Goal: Complete application form: Complete application form

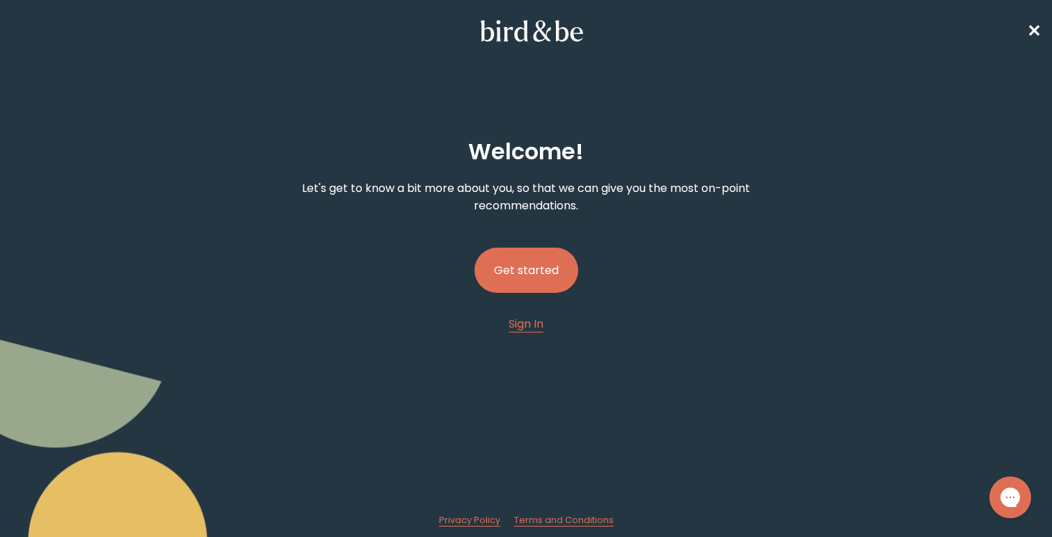
click at [516, 278] on button "Get started" at bounding box center [527, 270] width 104 height 45
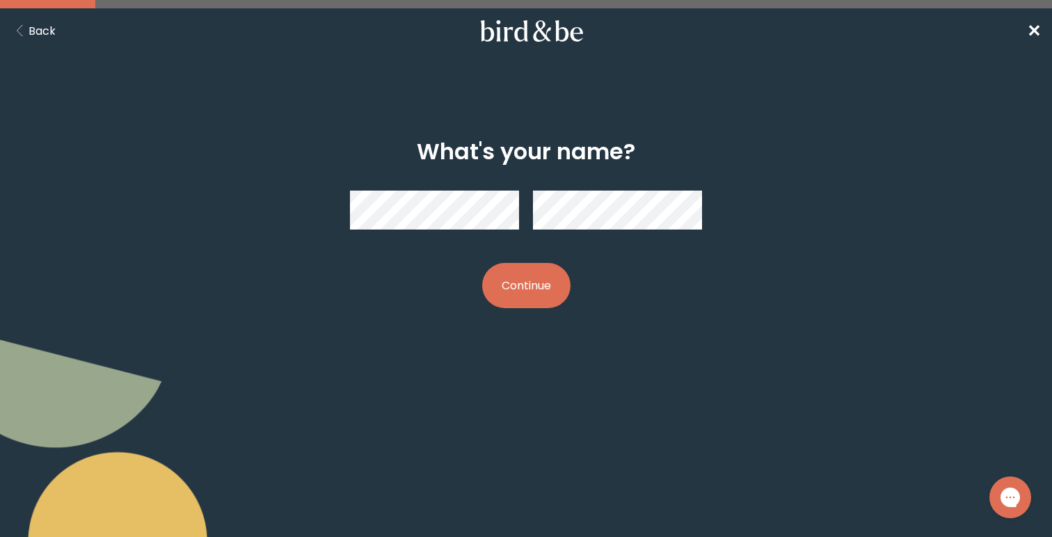
click at [516, 278] on button "Continue" at bounding box center [526, 285] width 88 height 45
click at [526, 299] on button "Continue" at bounding box center [526, 285] width 88 height 45
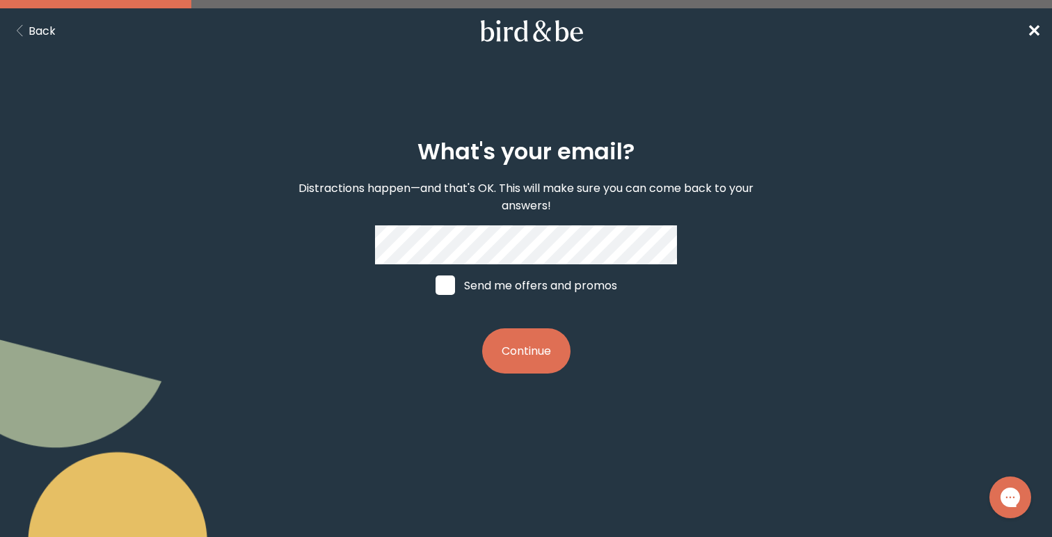
click at [519, 347] on button "Continue" at bounding box center [526, 351] width 88 height 45
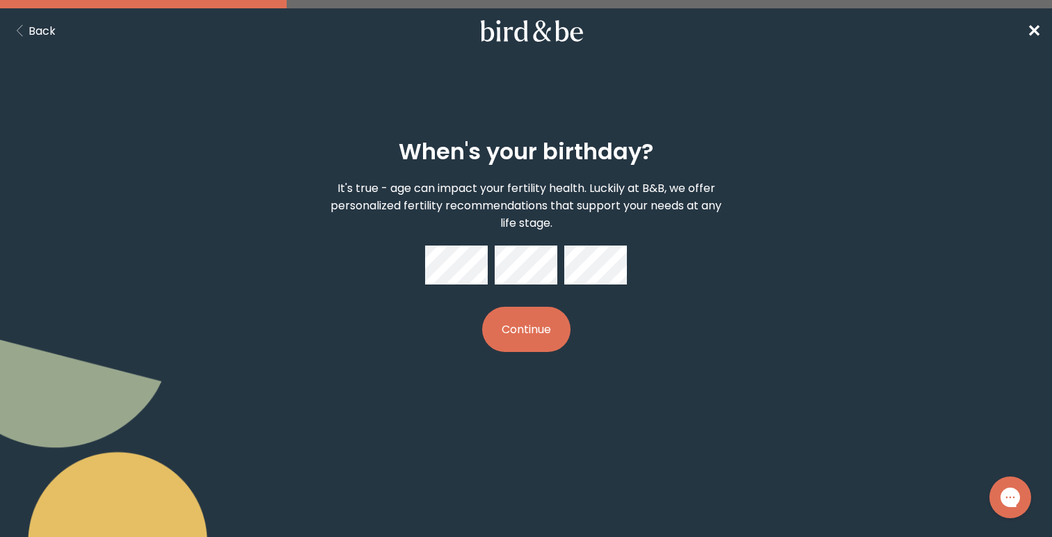
click at [542, 317] on button "Continue" at bounding box center [526, 329] width 88 height 45
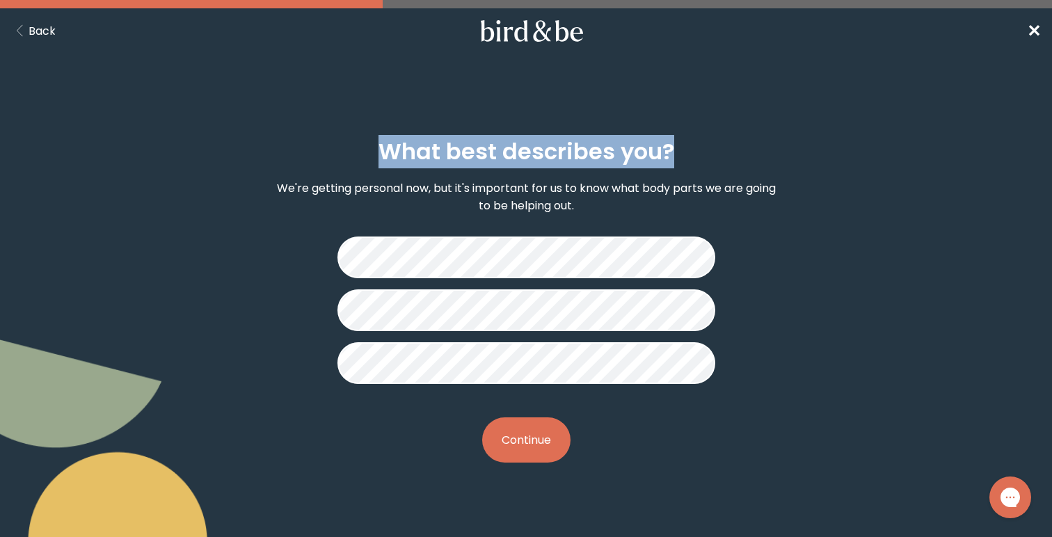
drag, startPoint x: 381, startPoint y: 144, endPoint x: 692, endPoint y: 153, distance: 310.6
click at [692, 153] on div "What best describes you? We're getting personal now, but it's important for us …" at bounding box center [526, 301] width 504 height 369
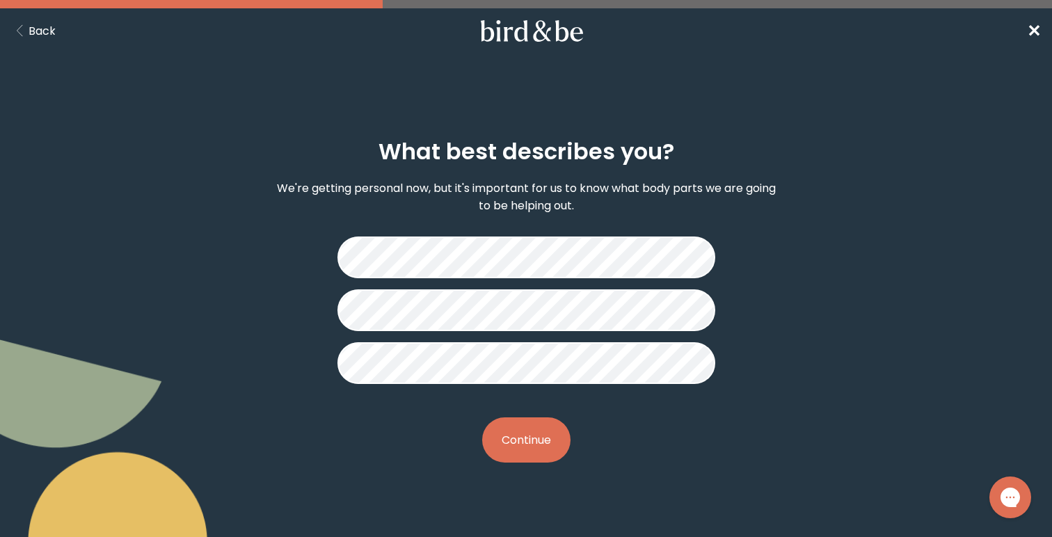
click at [528, 440] on button "Continue" at bounding box center [526, 440] width 88 height 45
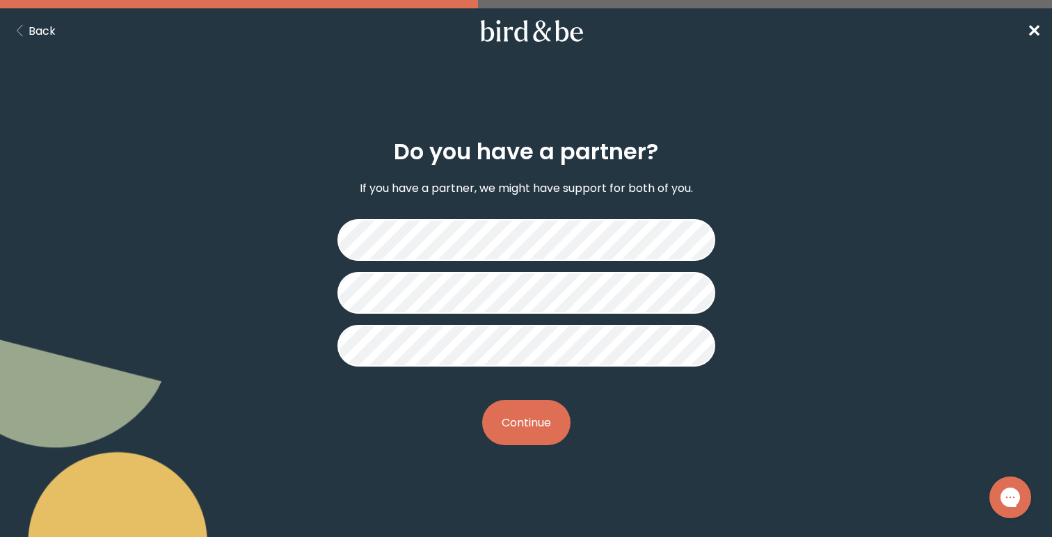
click at [535, 425] on button "Continue" at bounding box center [526, 422] width 88 height 45
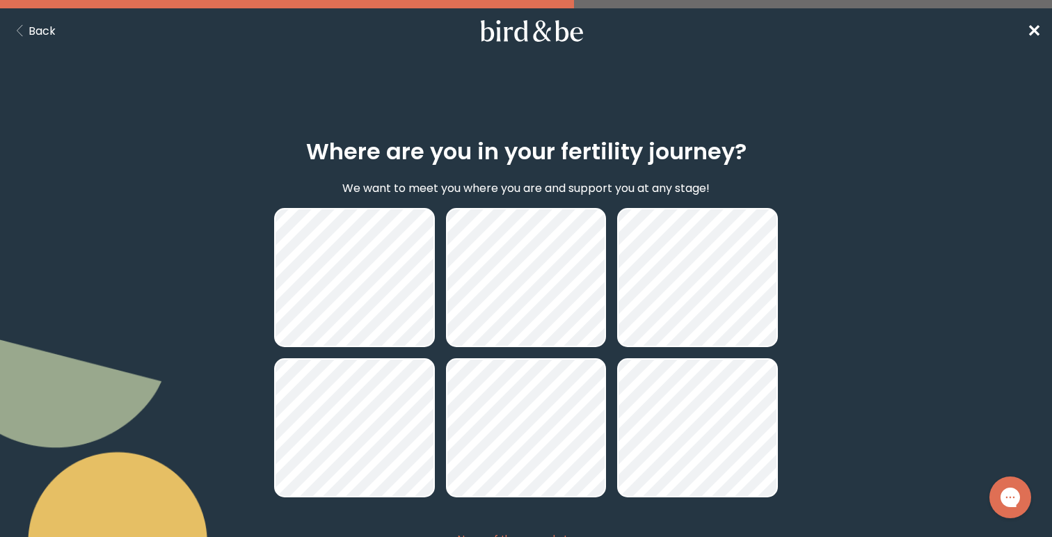
click at [214, 150] on div "Where are you in your fertility journey? We want to meet you where you are and …" at bounding box center [526, 380] width 1052 height 548
click at [1011, 498] on icon "Gorgias live chat" at bounding box center [1010, 497] width 15 height 15
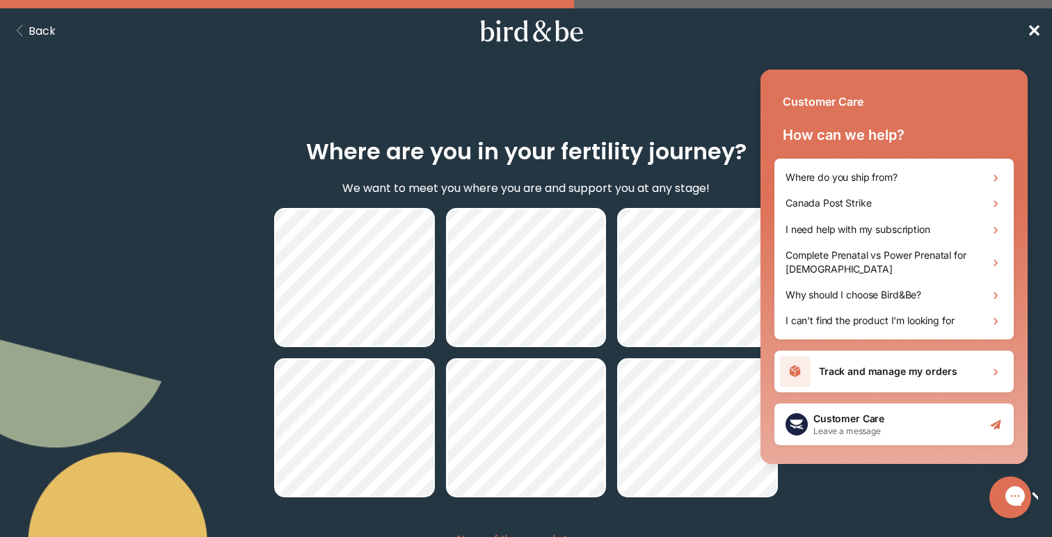
click at [695, 50] on body "plus-circle minus-circle close-circle Bird & Be Logo Bird & Be Logo arrow-left …" at bounding box center [526, 268] width 1052 height 537
click at [1031, 25] on span "✕" at bounding box center [1034, 30] width 14 height 23
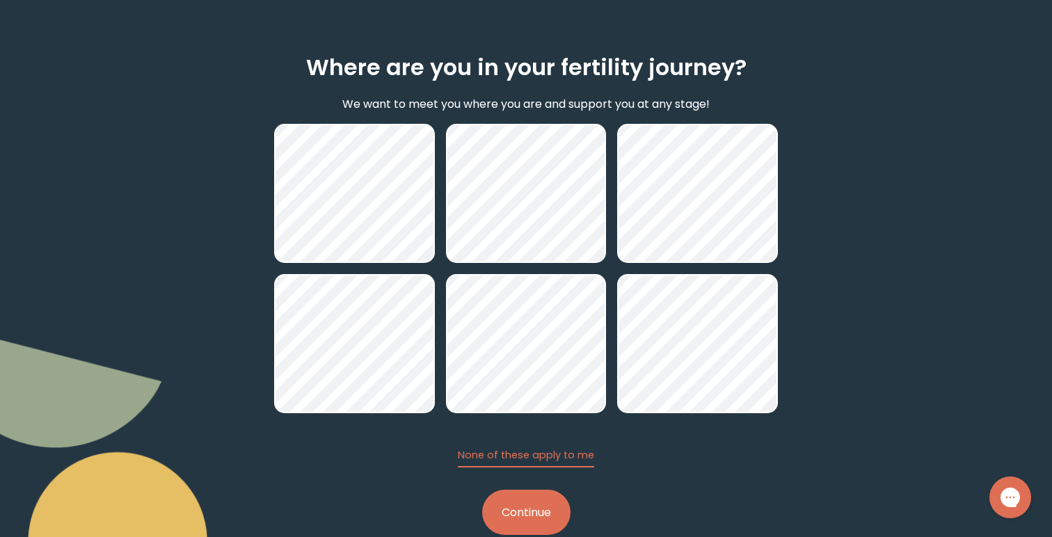
scroll to position [114, 0]
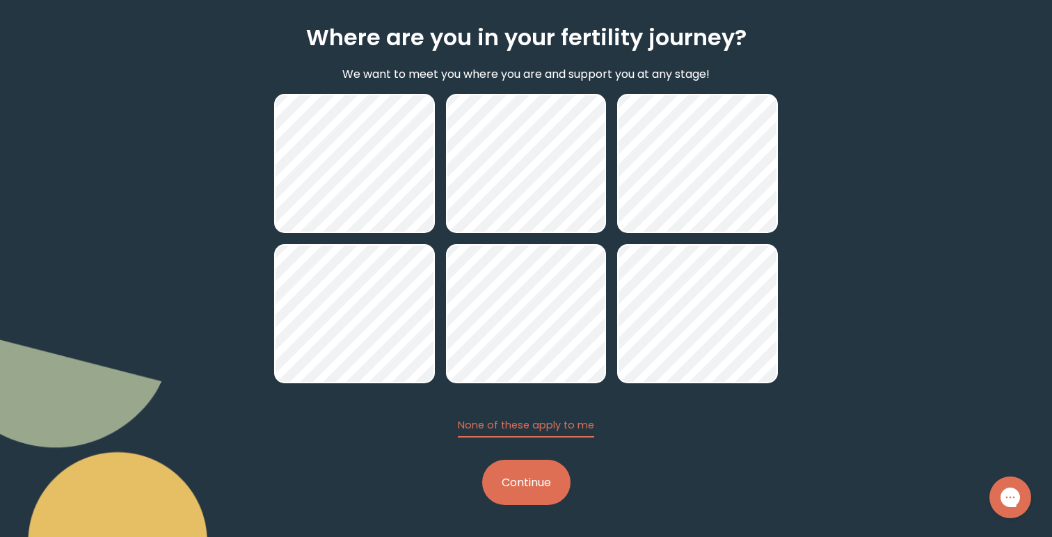
click at [535, 484] on button "Continue" at bounding box center [526, 482] width 88 height 45
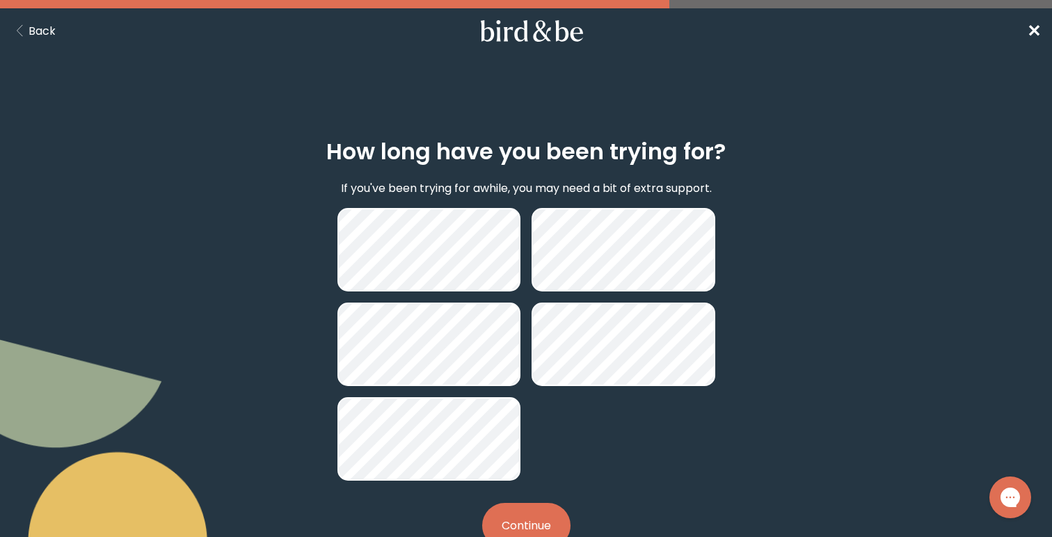
click at [27, 25] on icon "Back Button" at bounding box center [19, 31] width 17 height 12
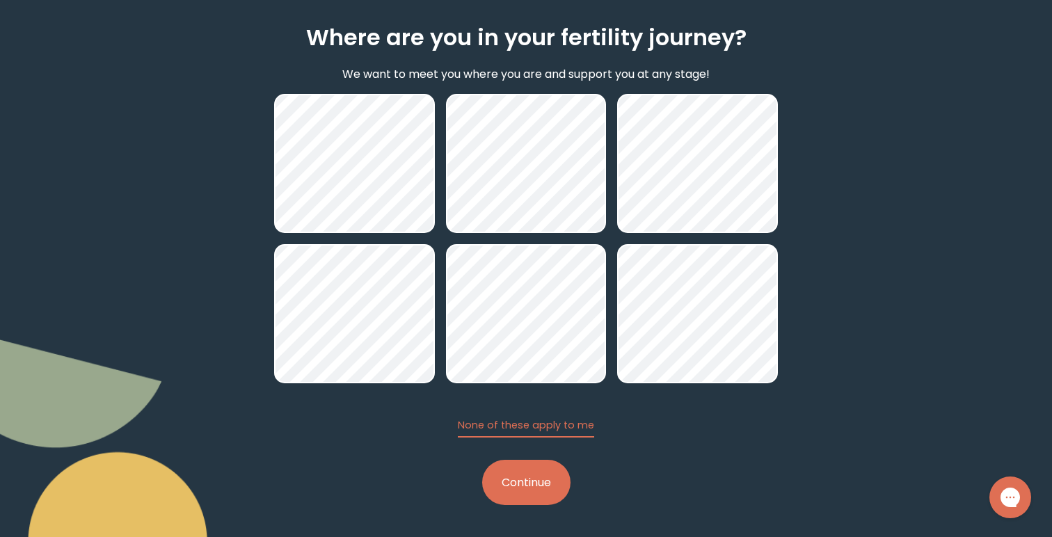
click at [540, 480] on button "Continue" at bounding box center [526, 482] width 88 height 45
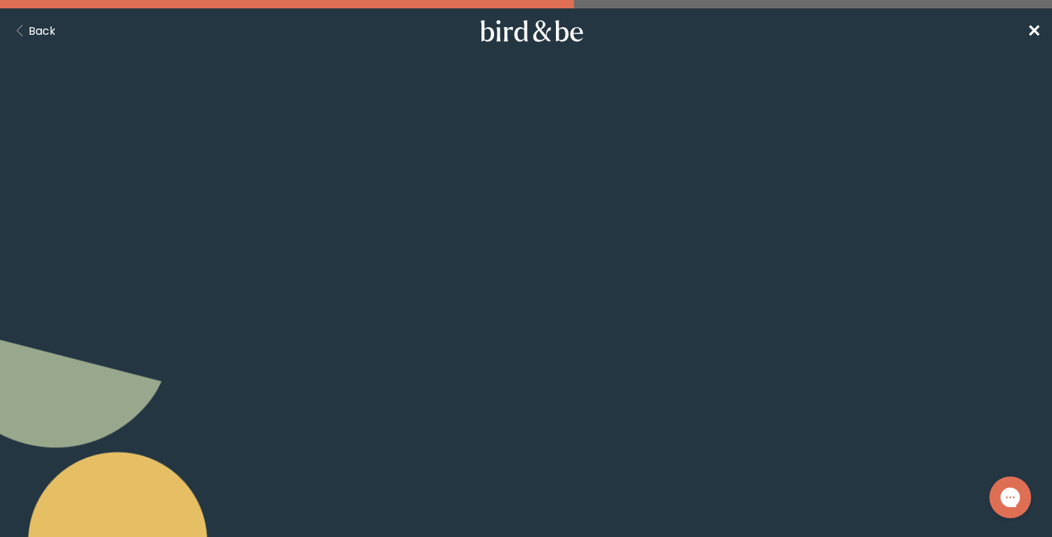
scroll to position [114, 0]
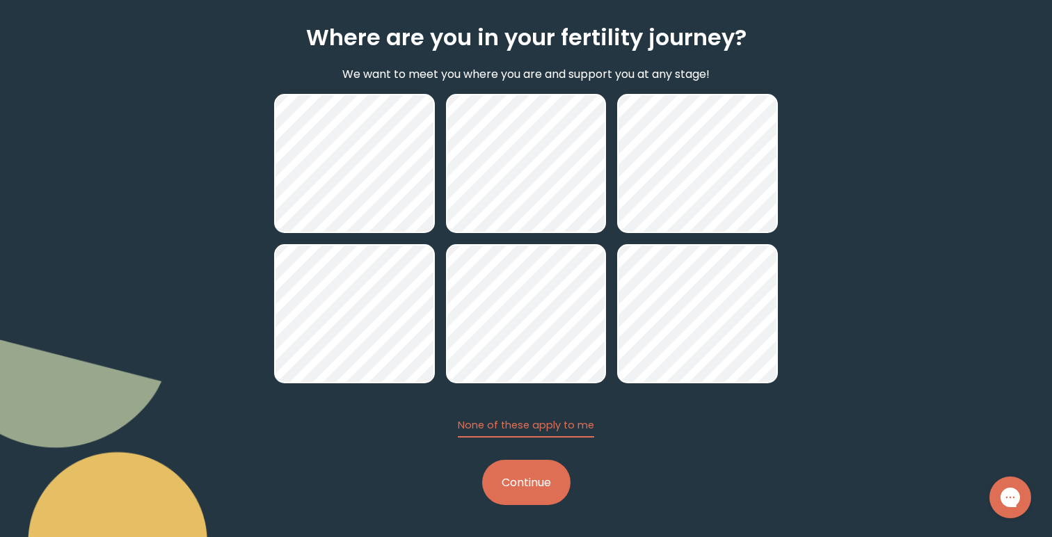
click at [528, 481] on button "Continue" at bounding box center [526, 482] width 88 height 45
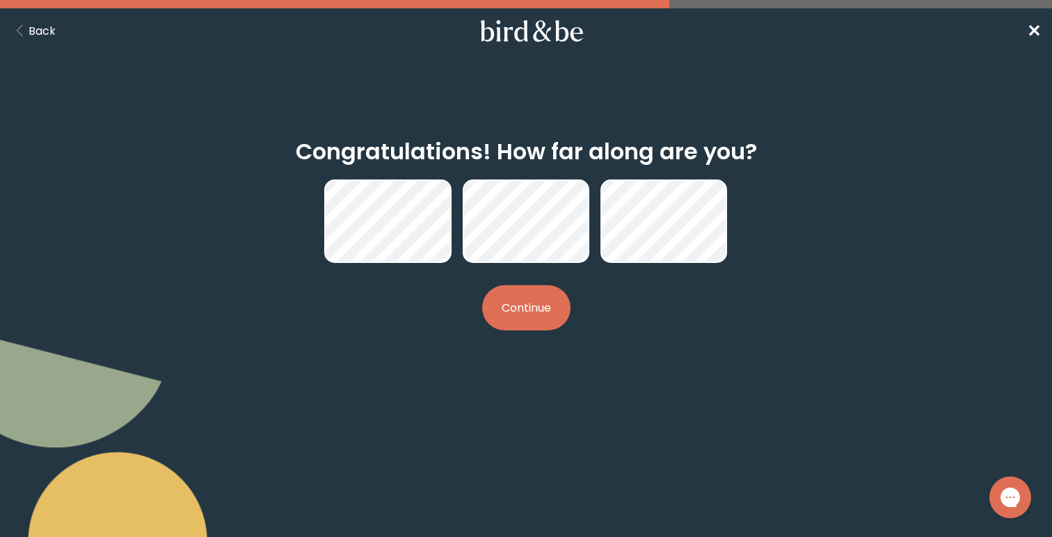
scroll to position [114, 0]
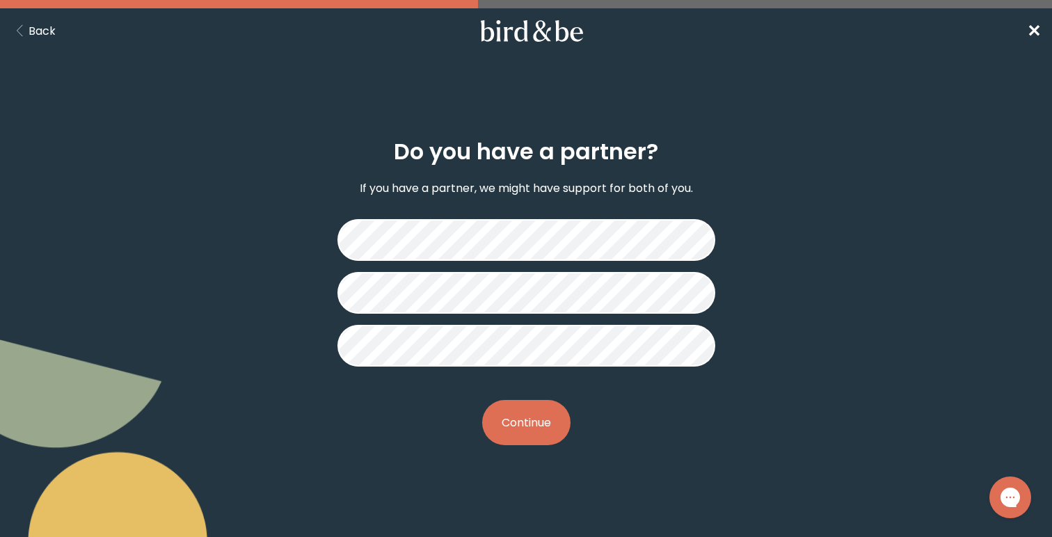
click at [515, 419] on button "Continue" at bounding box center [526, 422] width 88 height 45
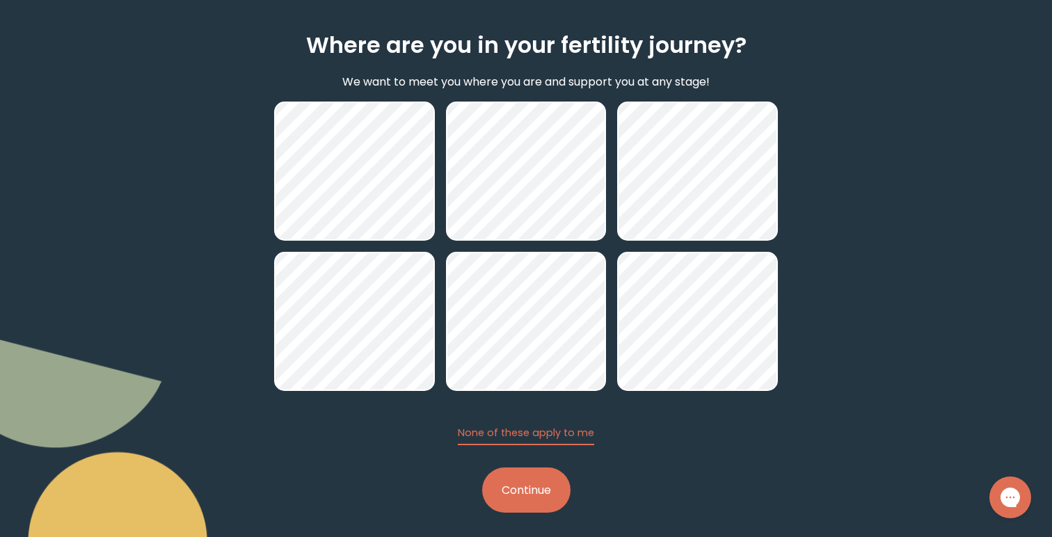
scroll to position [114, 0]
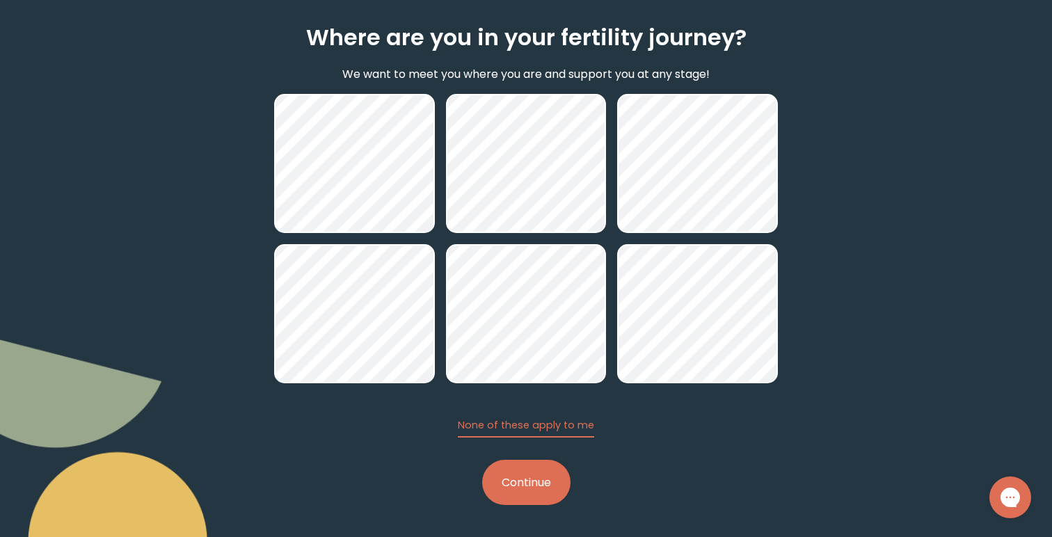
click at [569, 484] on button "Continue" at bounding box center [526, 482] width 88 height 45
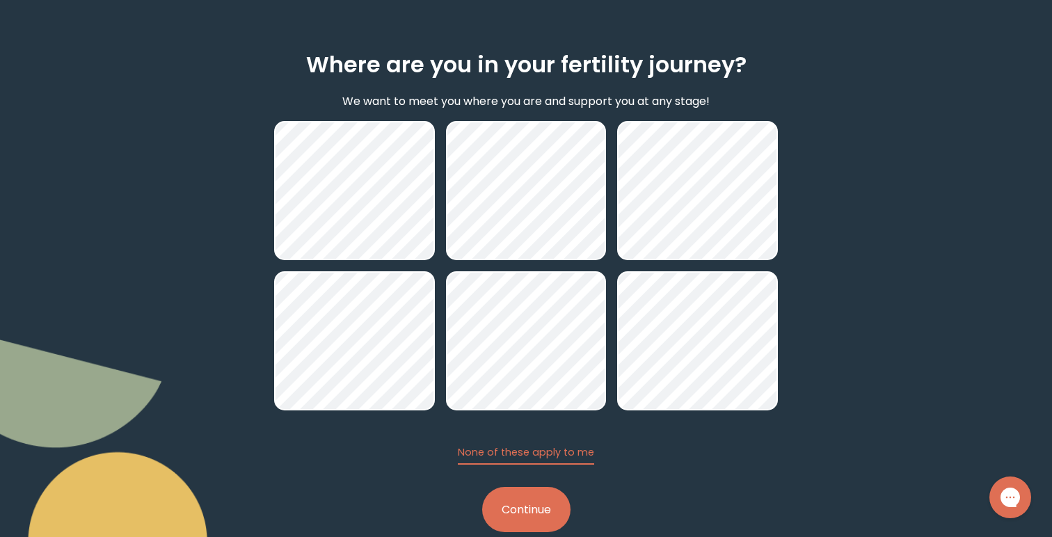
scroll to position [100, 0]
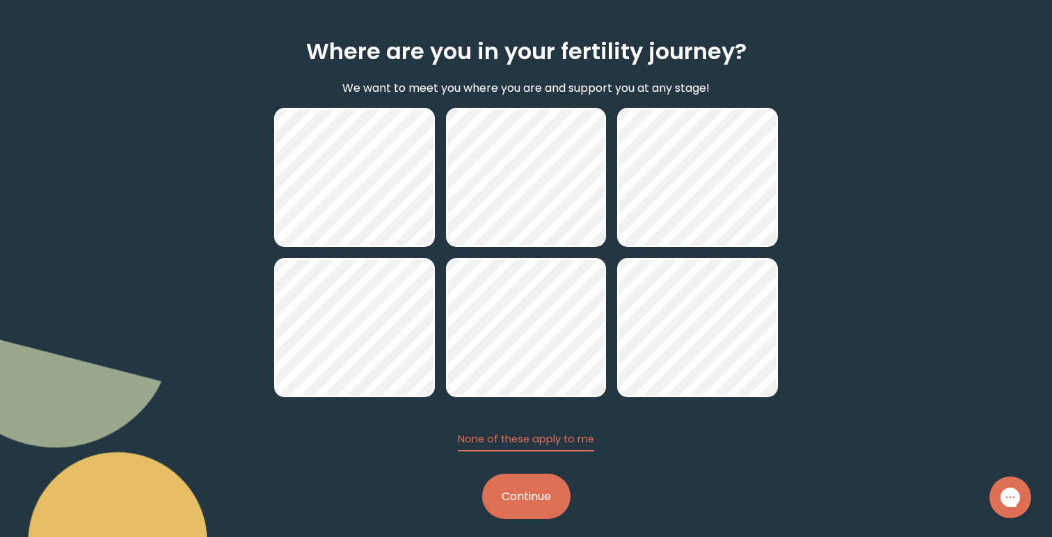
click at [530, 62] on h2 "Where are you in your fertility journey?" at bounding box center [526, 51] width 441 height 33
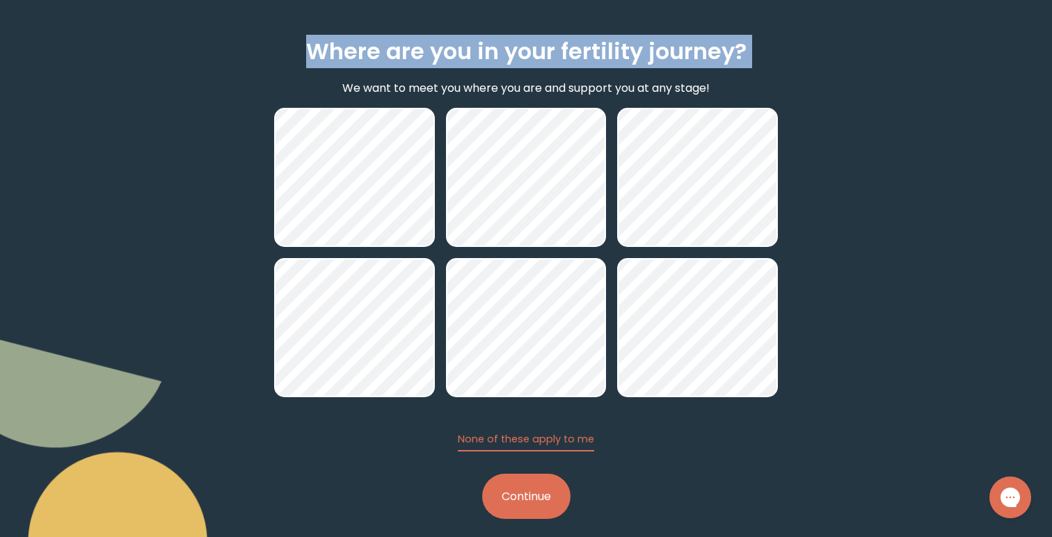
copy h2 "Where are you in your fertility journey?"
click at [246, 127] on div "Where are you in your fertility journey? We want to meet you where you are and …" at bounding box center [526, 280] width 1052 height 548
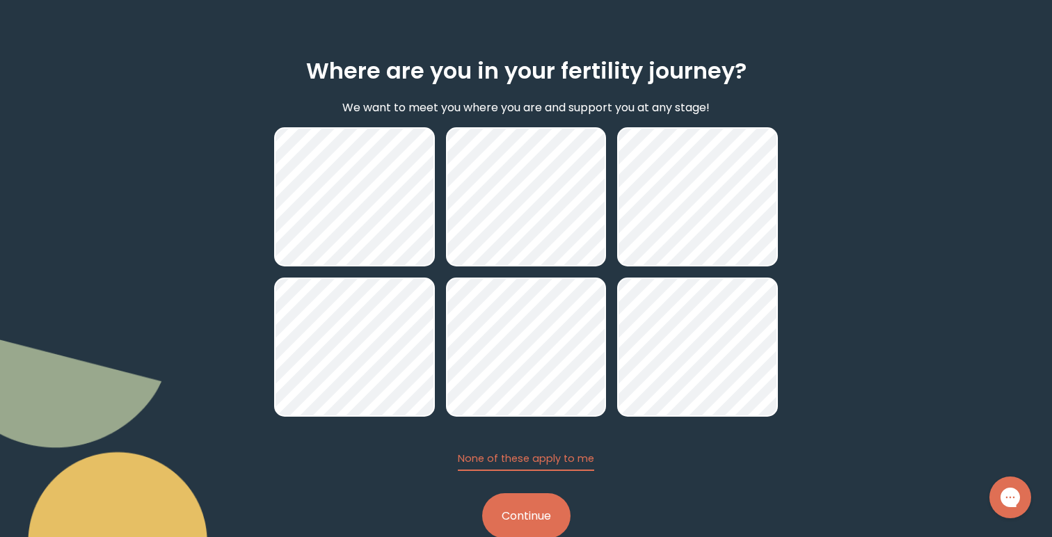
scroll to position [0, 0]
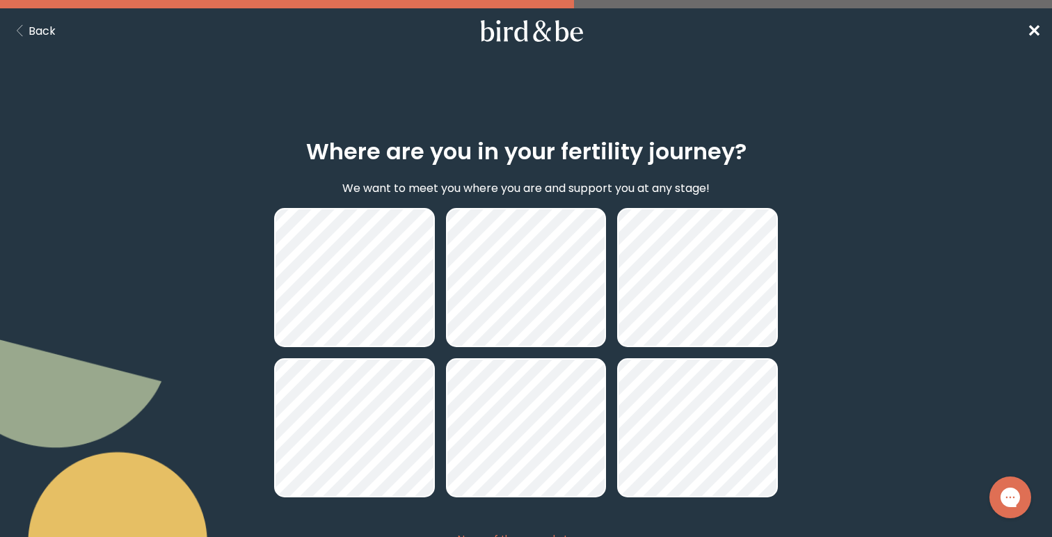
click at [41, 29] on button "Back" at bounding box center [33, 30] width 45 height 17
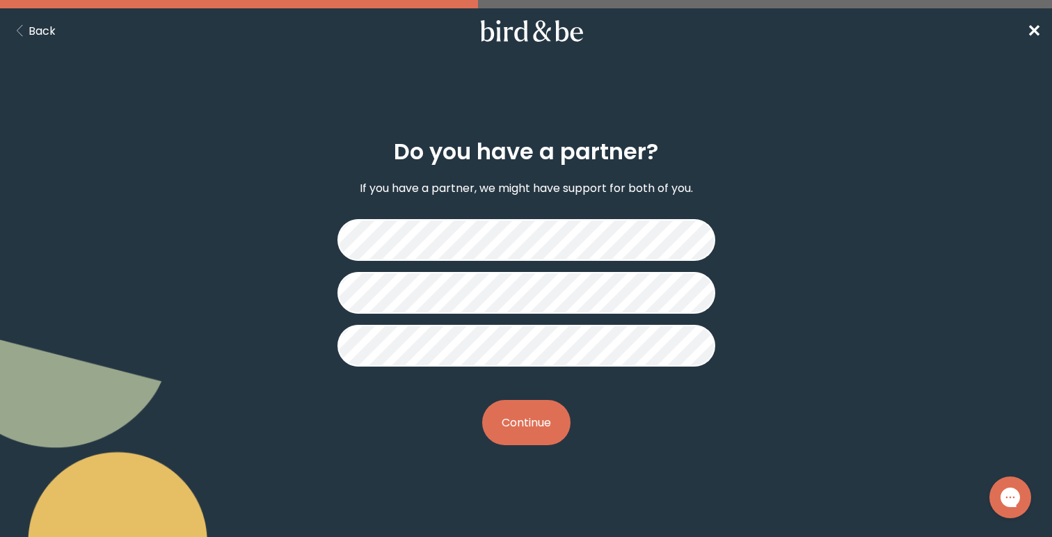
click at [41, 29] on button "Back" at bounding box center [33, 30] width 45 height 17
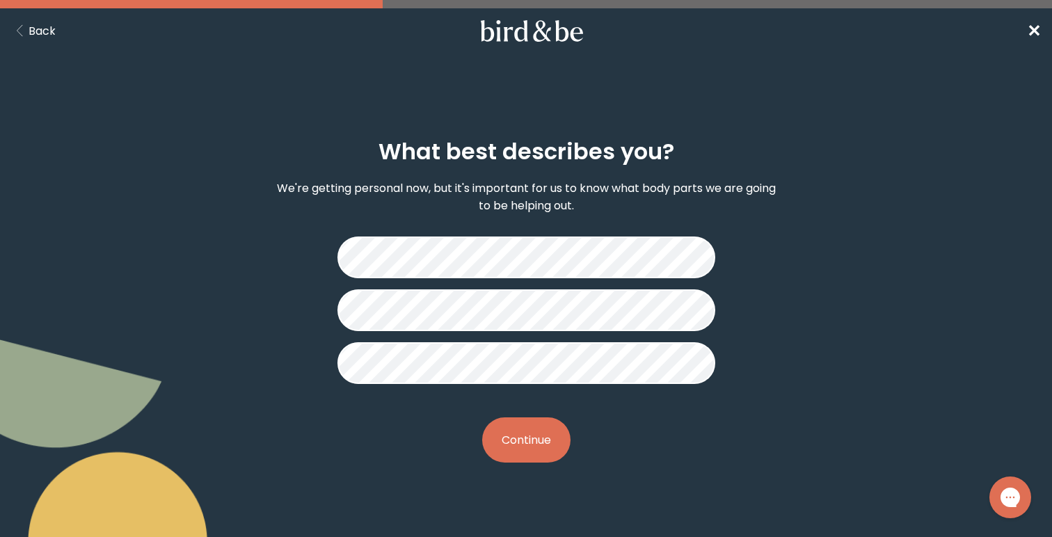
click at [245, 238] on div "What best describes you? We're getting personal now, but it's important for us …" at bounding box center [526, 301] width 1052 height 391
click at [529, 436] on button "Continue" at bounding box center [526, 440] width 88 height 45
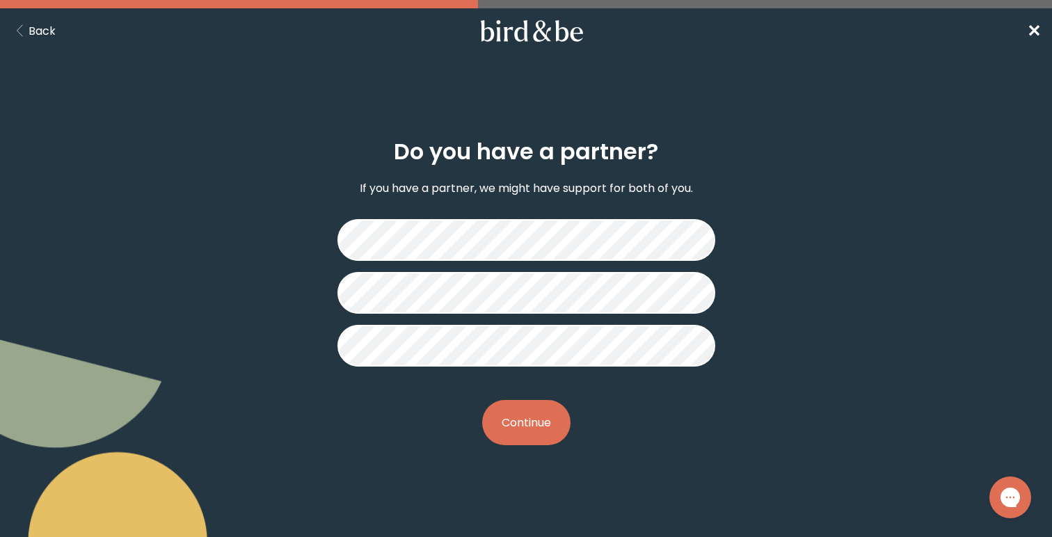
click at [455, 145] on h2 "Do you have a partner?" at bounding box center [526, 151] width 264 height 33
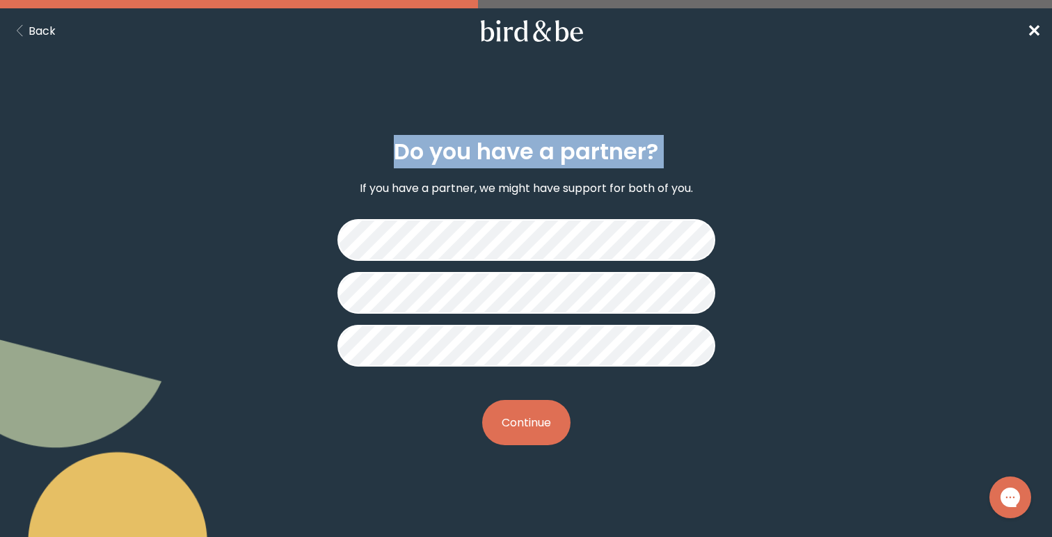
click at [292, 166] on div "Do you have a partner? If you have a partner, we might have support for both of…" at bounding box center [526, 292] width 504 height 351
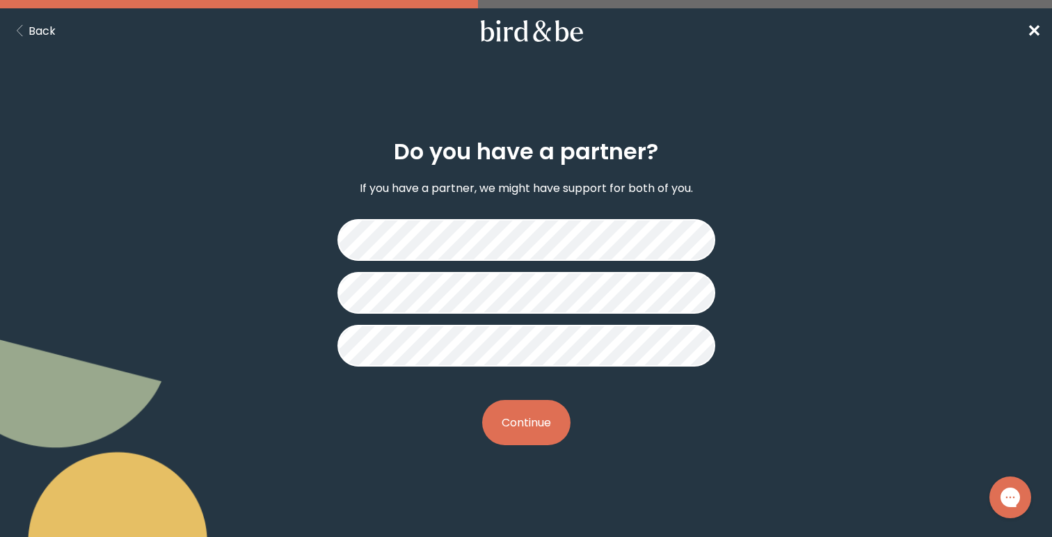
click at [252, 184] on div "Do you have a partner? If you have a partner, we might have support for both of…" at bounding box center [526, 293] width 1052 height 374
click at [510, 444] on div "Do you have a partner? If you have a partner, we might have support for both of…" at bounding box center [526, 292] width 504 height 351
click at [510, 434] on button "Continue" at bounding box center [526, 422] width 88 height 45
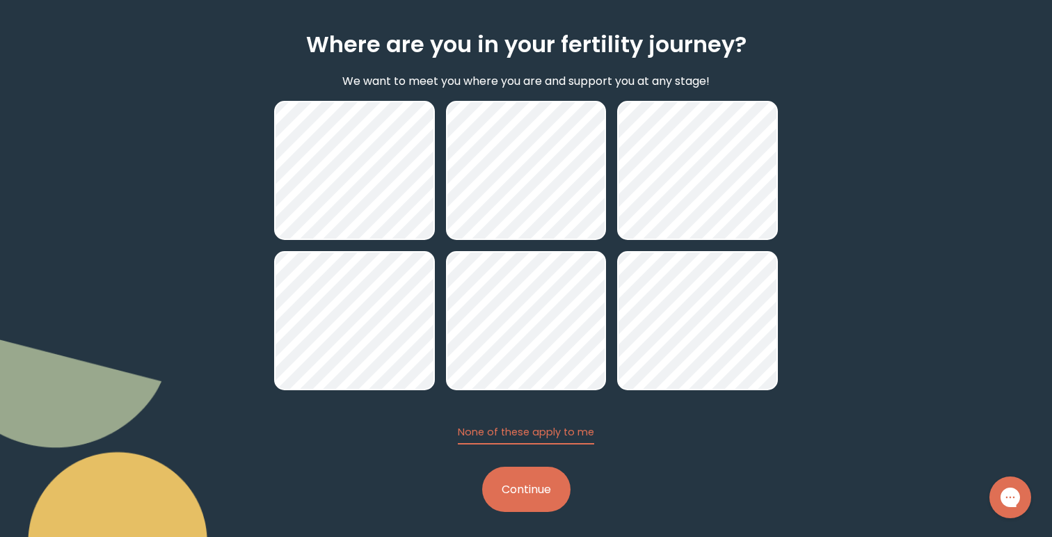
scroll to position [114, 0]
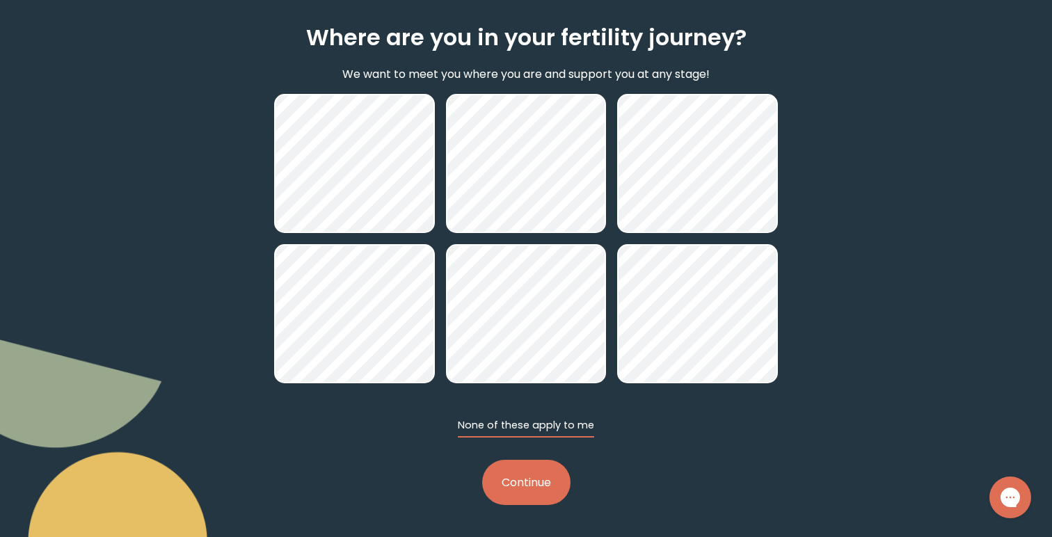
click at [562, 427] on button "None of these apply to me" at bounding box center [526, 427] width 136 height 19
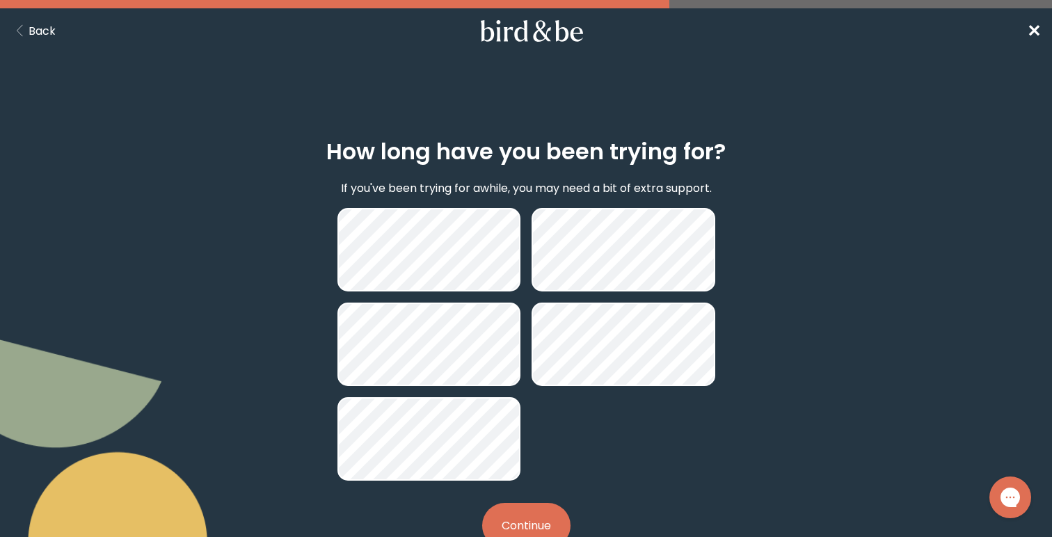
click at [39, 37] on button "Back" at bounding box center [33, 30] width 45 height 17
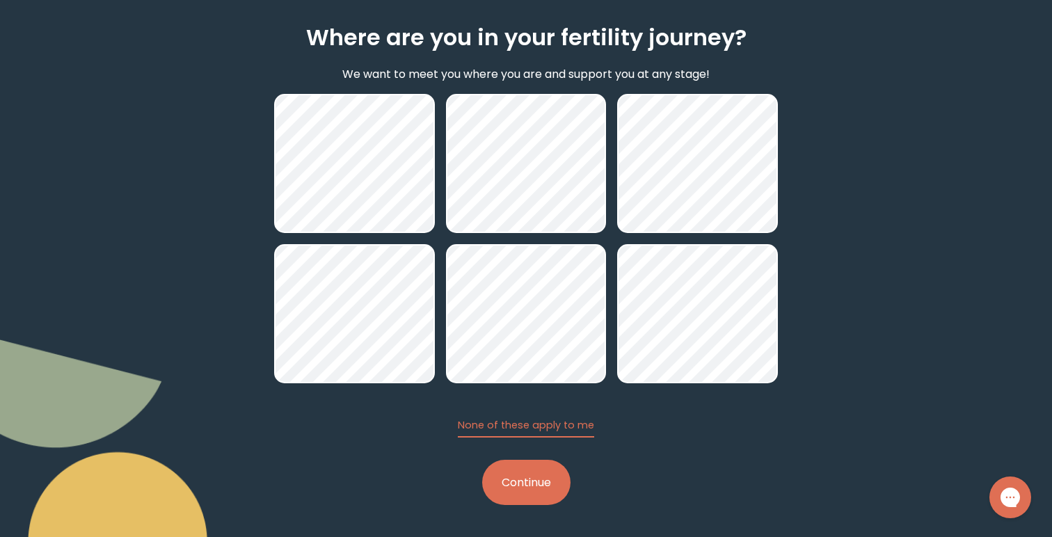
click at [494, 502] on button "Continue" at bounding box center [526, 482] width 88 height 45
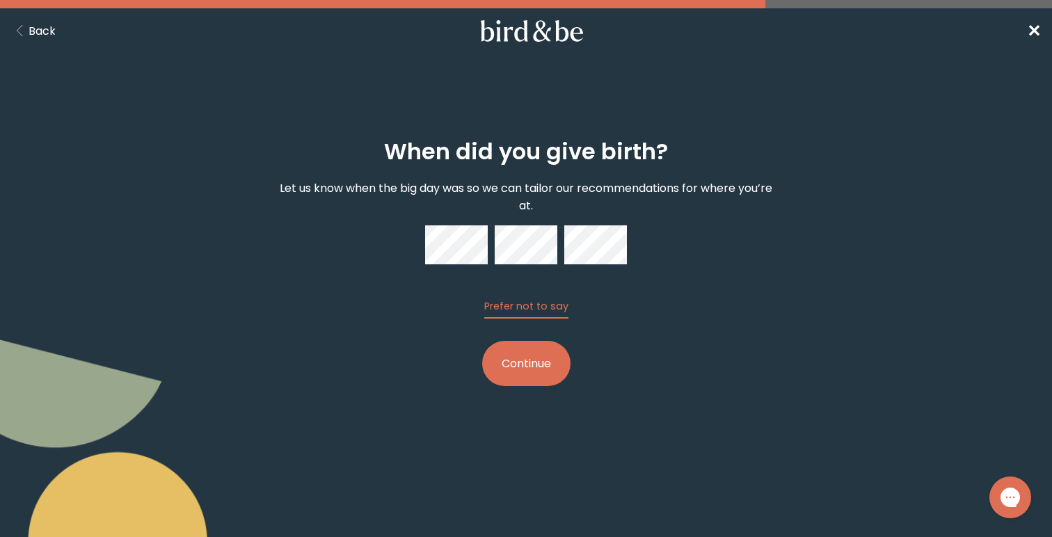
click at [522, 150] on h2 "When did you give birth?" at bounding box center [526, 151] width 284 height 33
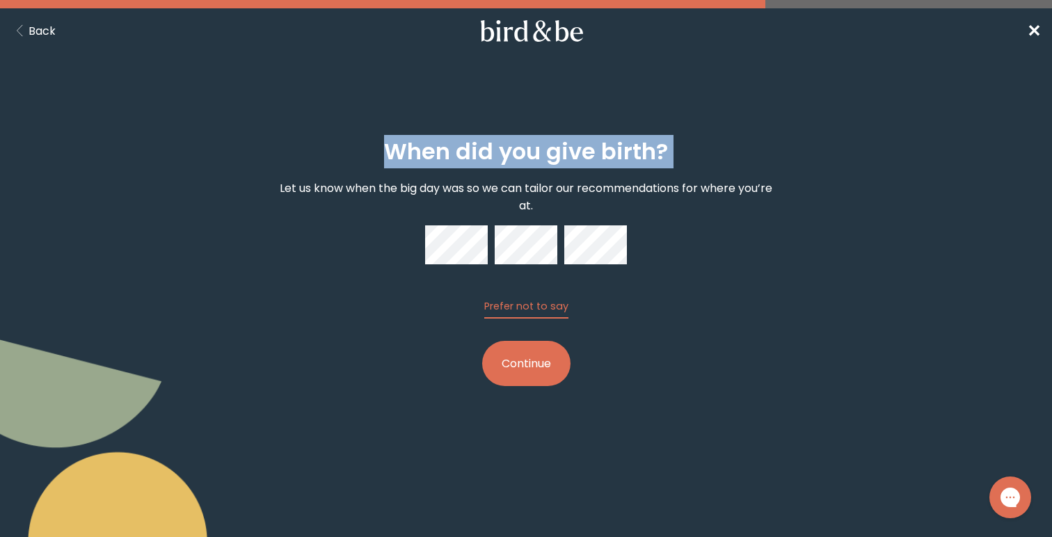
scroll to position [114, 0]
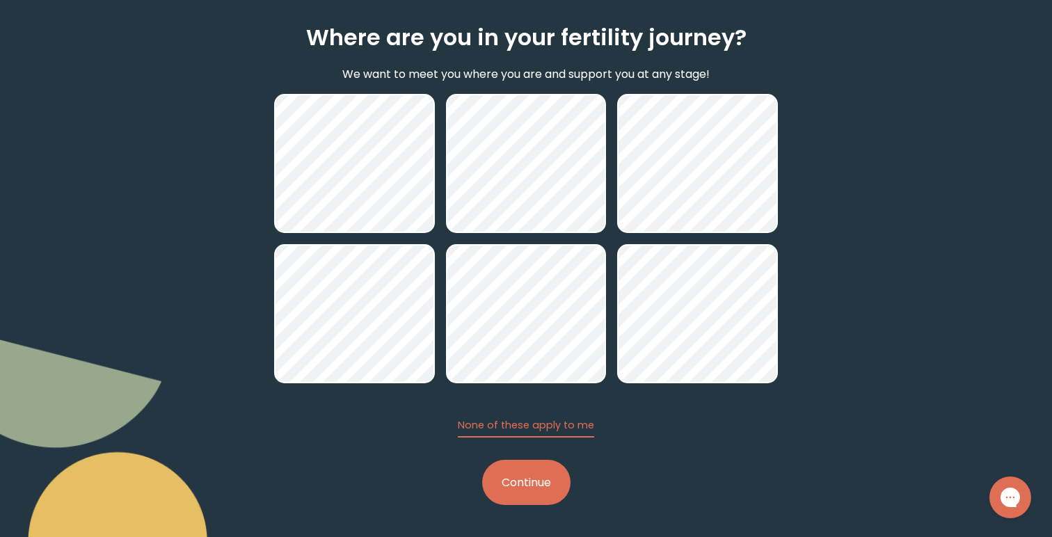
click at [525, 498] on button "Continue" at bounding box center [526, 482] width 88 height 45
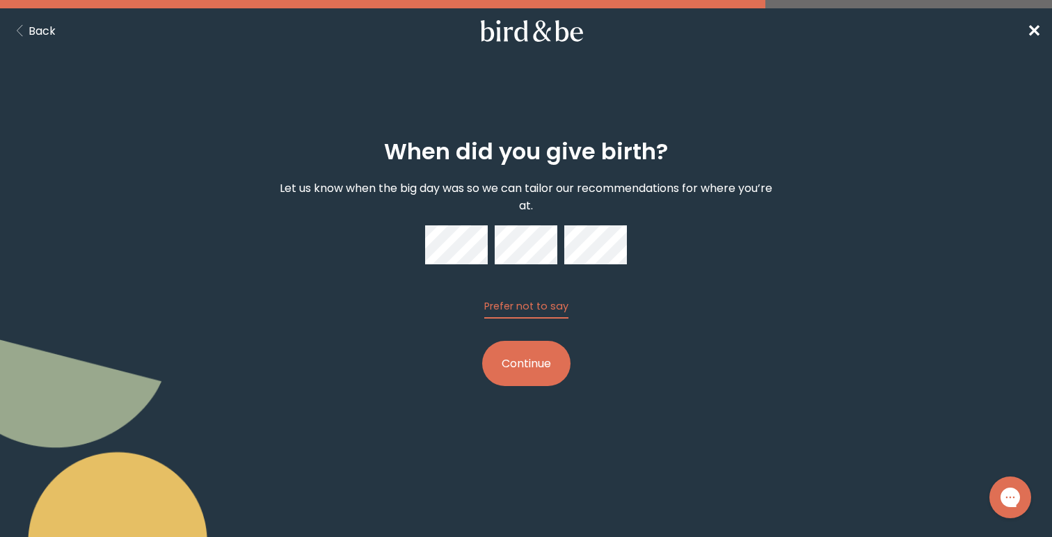
scroll to position [114, 0]
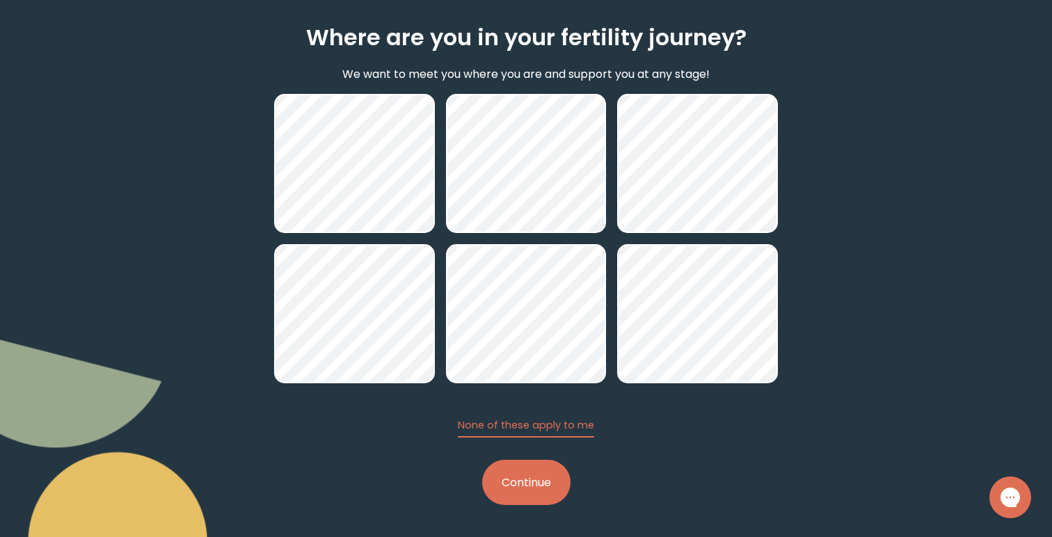
click at [535, 483] on button "Continue" at bounding box center [526, 482] width 88 height 45
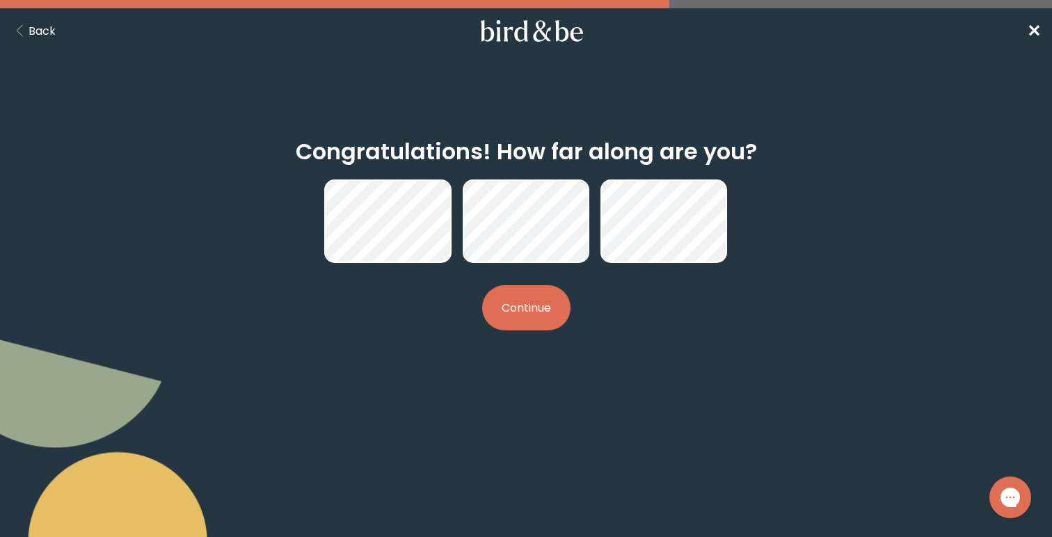
click at [35, 22] on button "Back" at bounding box center [33, 30] width 45 height 17
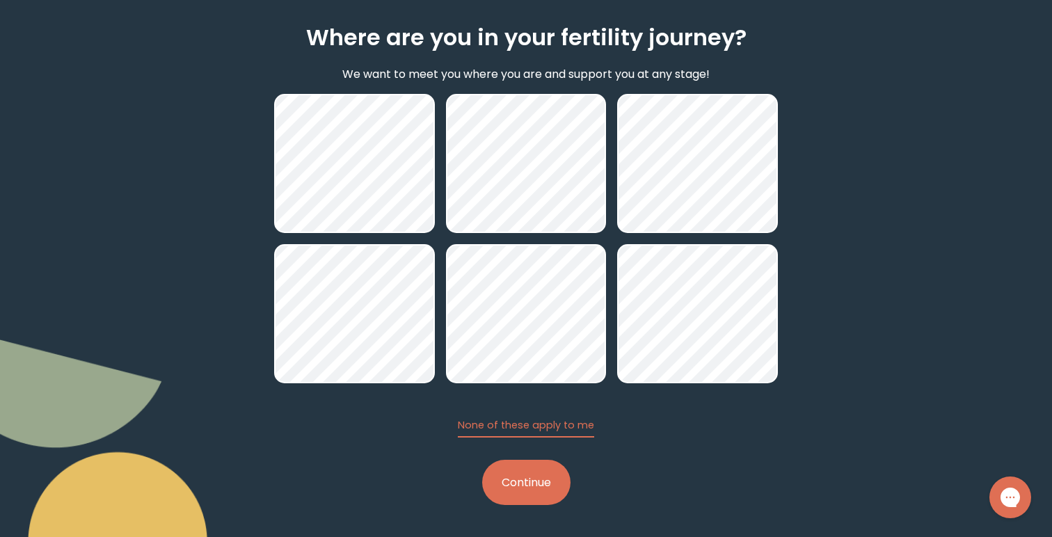
click at [249, 351] on div "Where are you in your fertility journey? We want to meet you where you are and …" at bounding box center [526, 266] width 1052 height 548
click at [336, 429] on div "Where are you in your fertility journey? We want to meet you where you are and …" at bounding box center [526, 265] width 504 height 525
click at [537, 479] on button "Continue" at bounding box center [526, 482] width 88 height 45
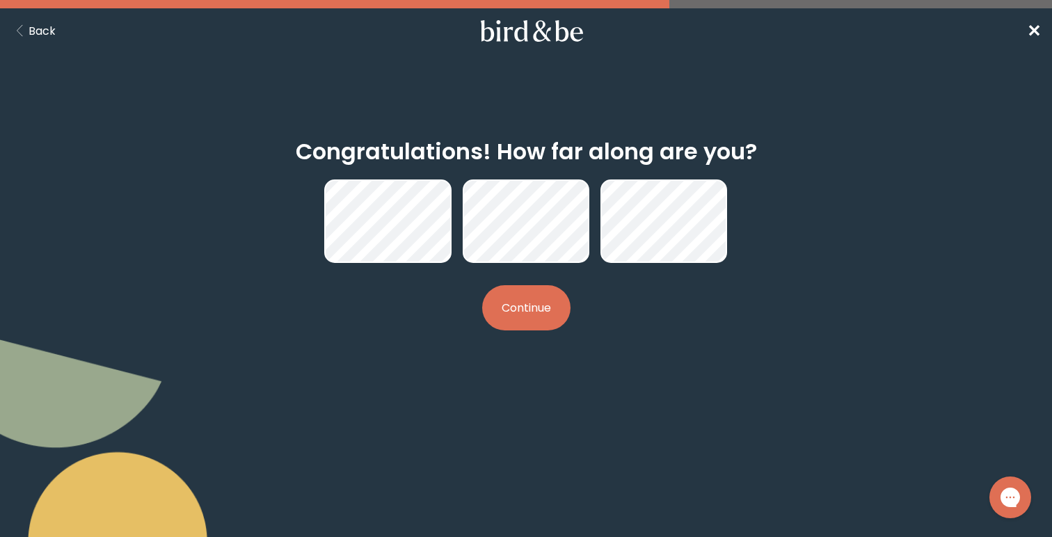
click at [523, 307] on button "Continue" at bounding box center [526, 307] width 88 height 45
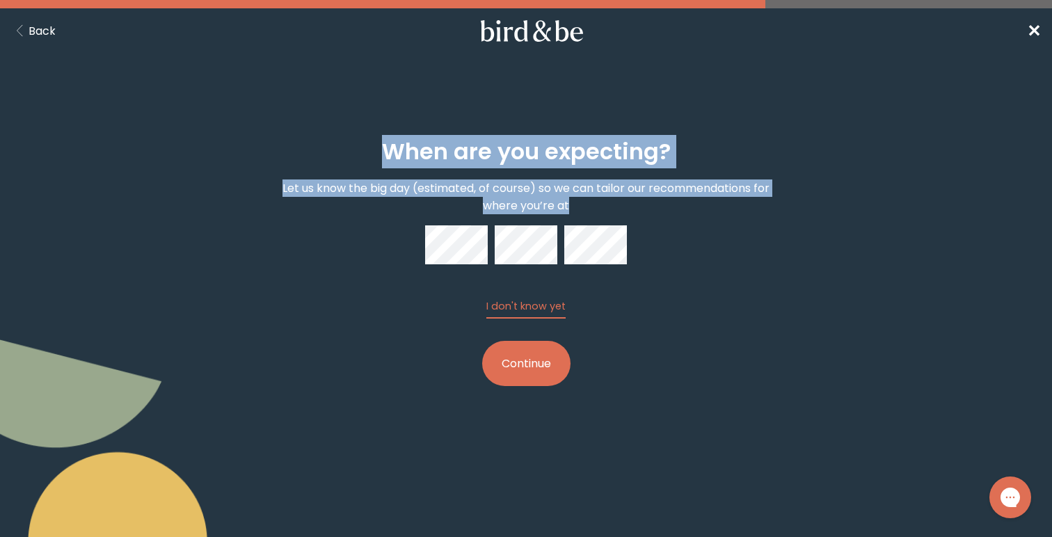
drag, startPoint x: 389, startPoint y: 145, endPoint x: 585, endPoint y: 209, distance: 206.7
click at [585, 209] on div "When are you expecting? Let us know the big day (estimated, of course) so we ca…" at bounding box center [526, 263] width 504 height 292
copy div "When are you expecting? Let us know the big day (estimated, of course) so we ca…"
click at [716, 253] on div "When are you expecting? Let us know the big day (estimated, of course) so we ca…" at bounding box center [526, 263] width 504 height 292
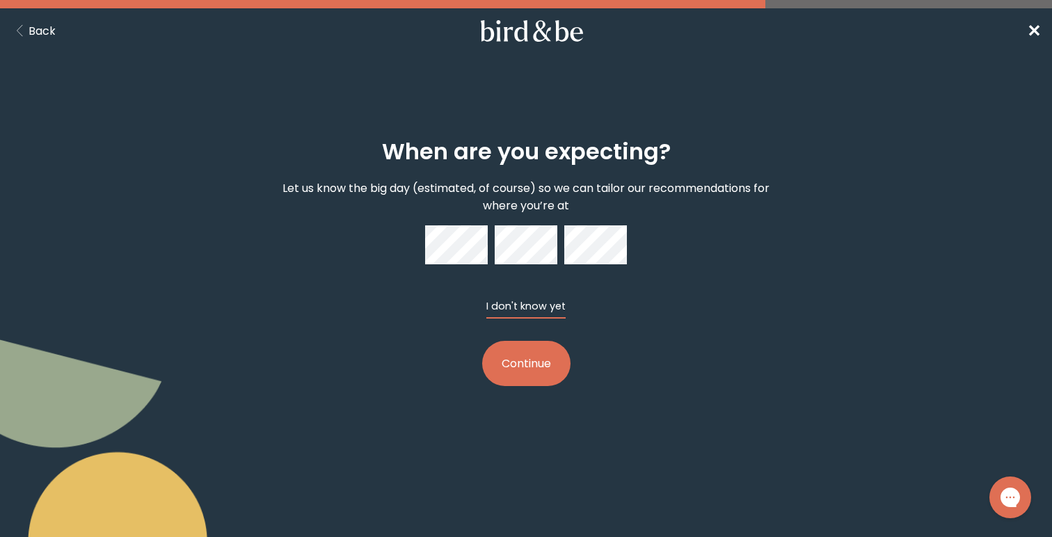
click at [527, 303] on button "I don't know yet" at bounding box center [526, 308] width 79 height 19
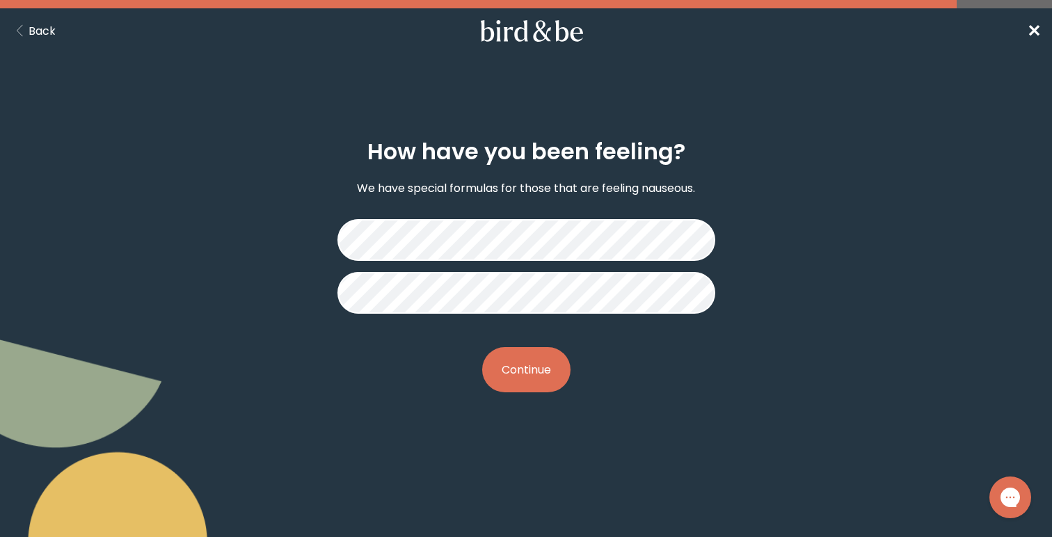
click at [527, 370] on button "Continue" at bounding box center [526, 369] width 88 height 45
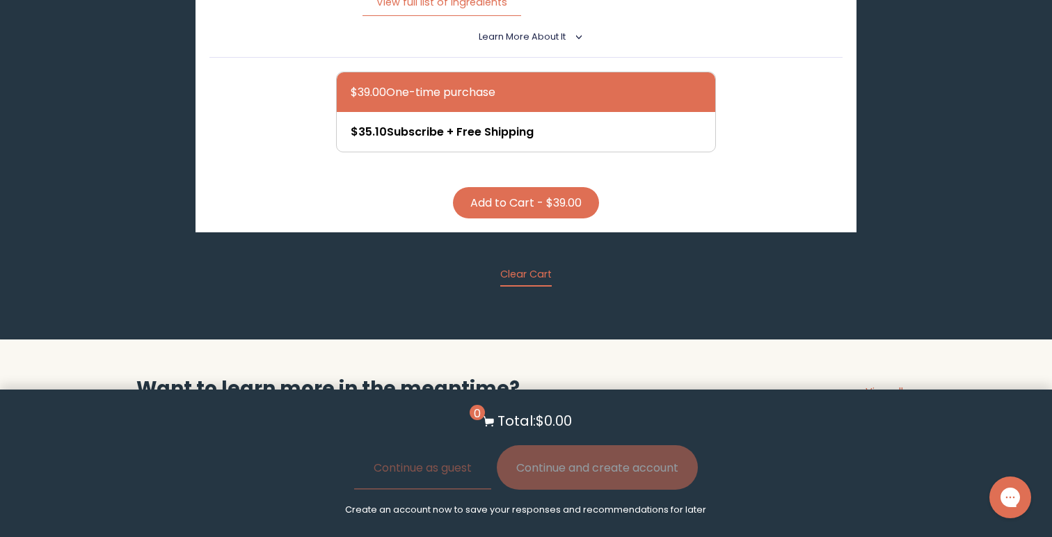
scroll to position [1303, 0]
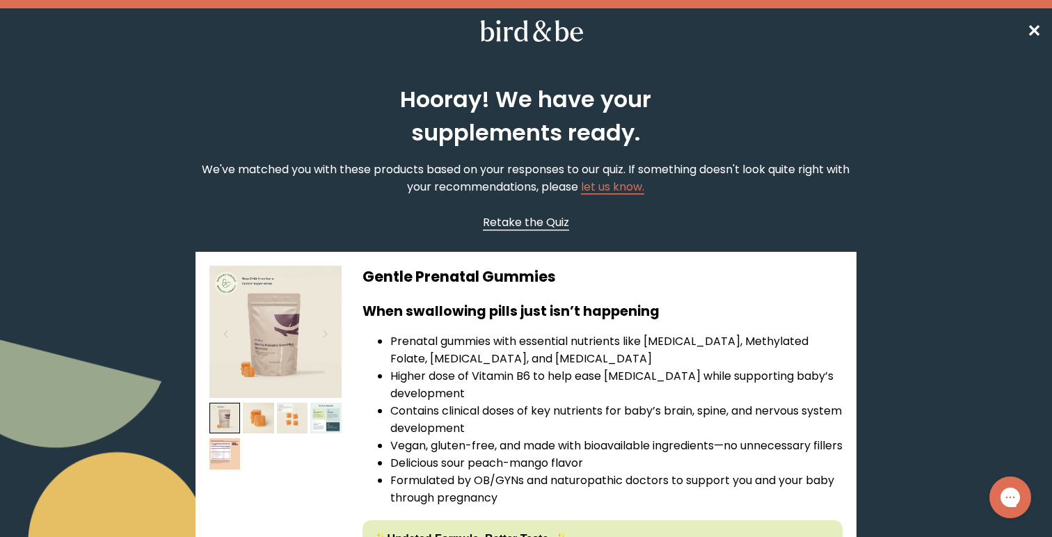
click at [518, 223] on span "Retake the Quiz" at bounding box center [526, 222] width 86 height 16
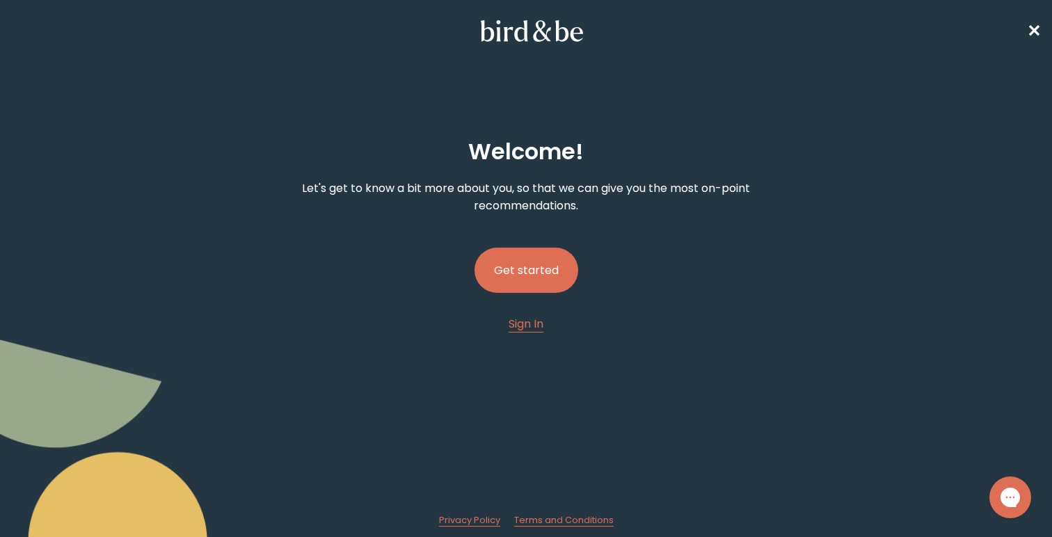
click at [521, 270] on button "Get started" at bounding box center [527, 270] width 104 height 45
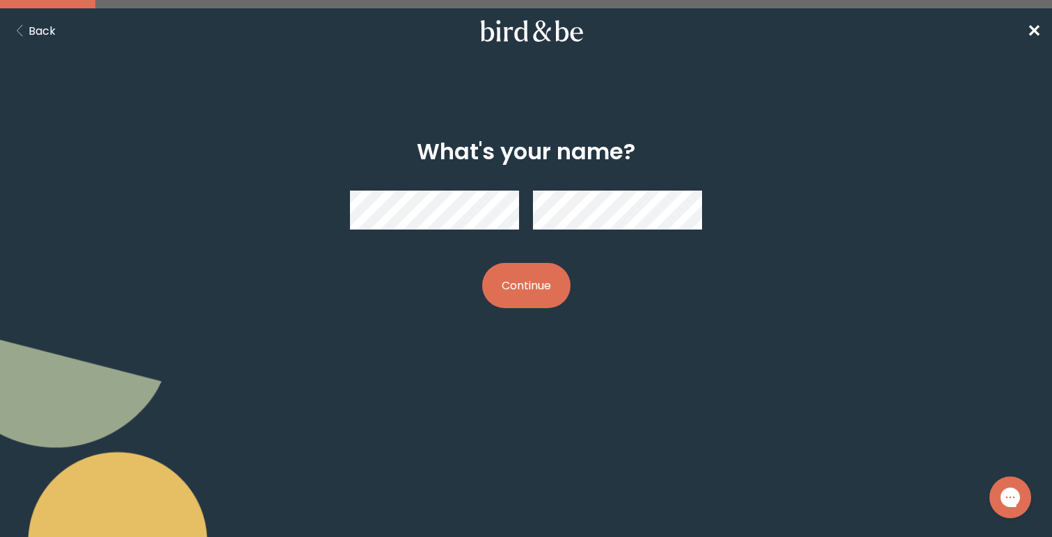
click at [551, 290] on button "Continue" at bounding box center [526, 285] width 88 height 45
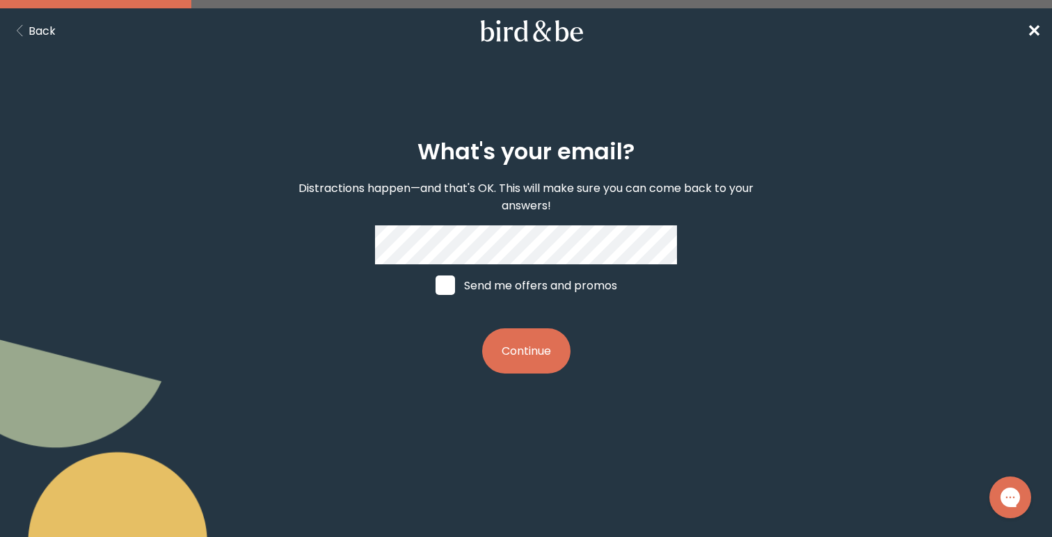
click at [535, 354] on button "Continue" at bounding box center [526, 351] width 88 height 45
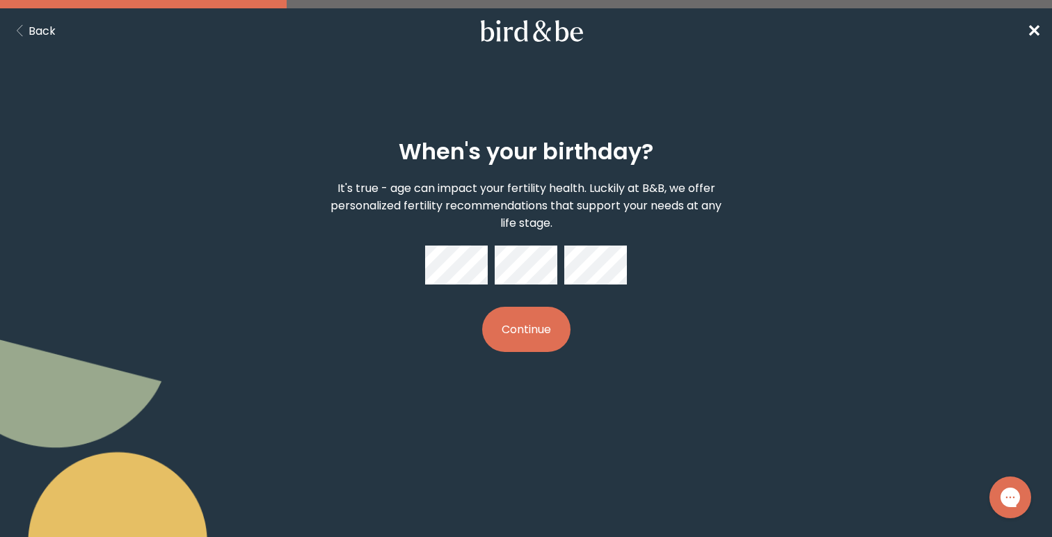
click at [544, 331] on button "Continue" at bounding box center [526, 329] width 88 height 45
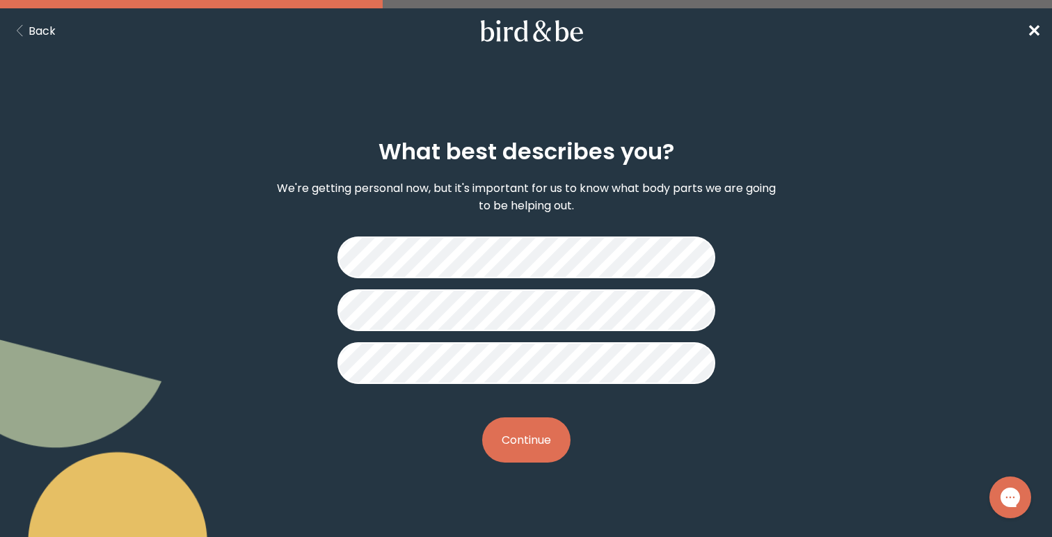
click at [546, 447] on button "Continue" at bounding box center [526, 440] width 88 height 45
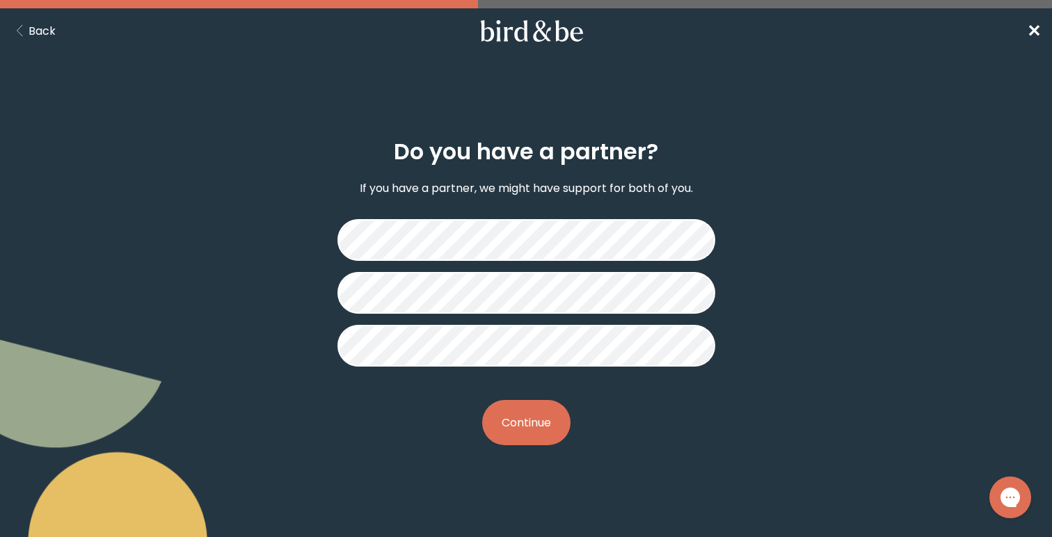
click at [509, 418] on button "Continue" at bounding box center [526, 422] width 88 height 45
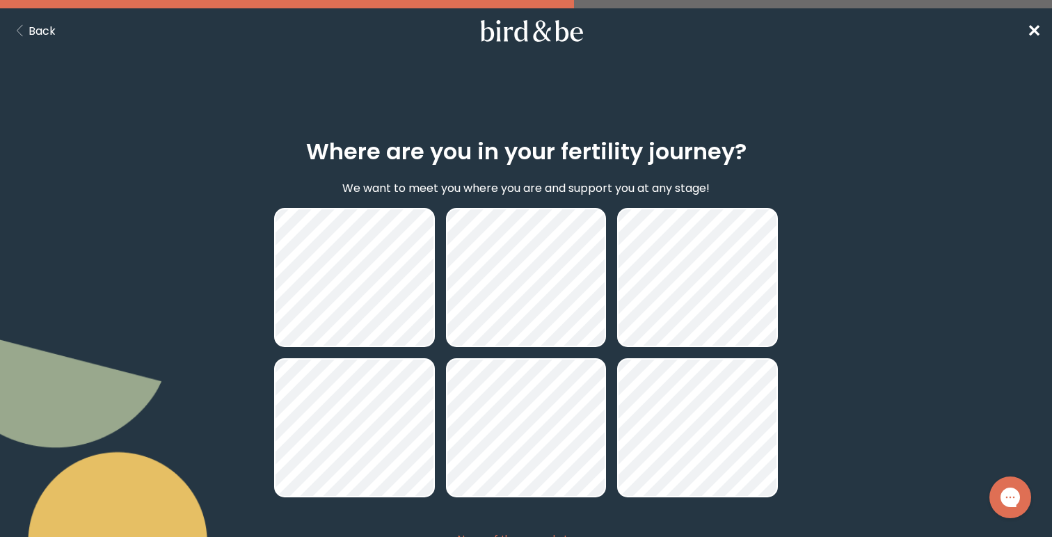
scroll to position [114, 0]
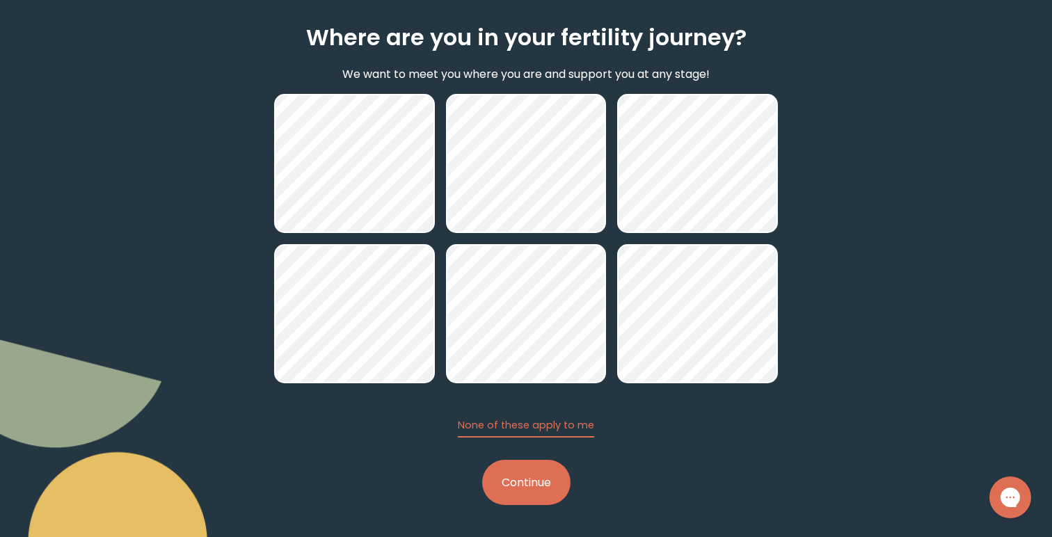
click at [514, 473] on button "Continue" at bounding box center [526, 482] width 88 height 45
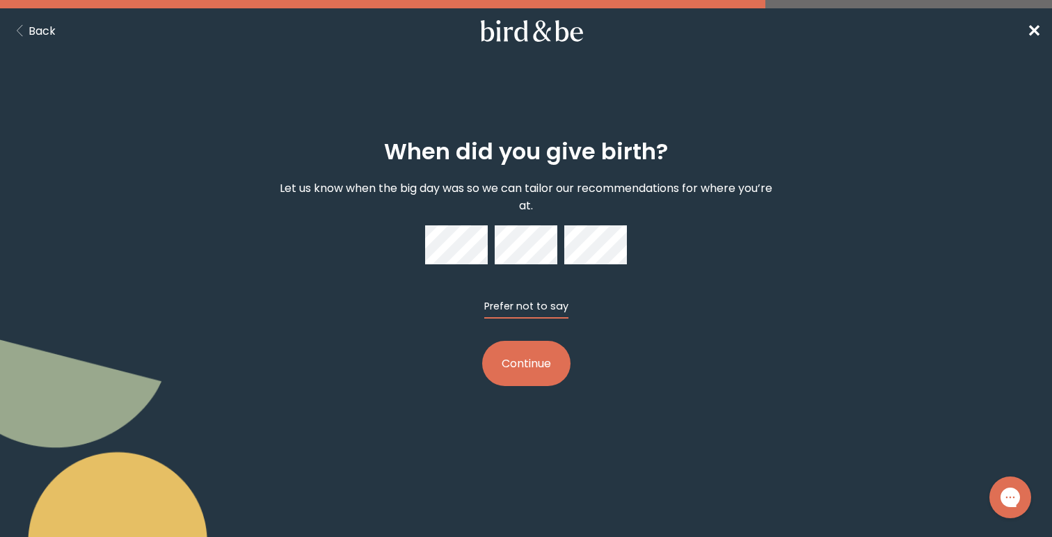
click at [505, 316] on button "Prefer not to say" at bounding box center [526, 308] width 84 height 19
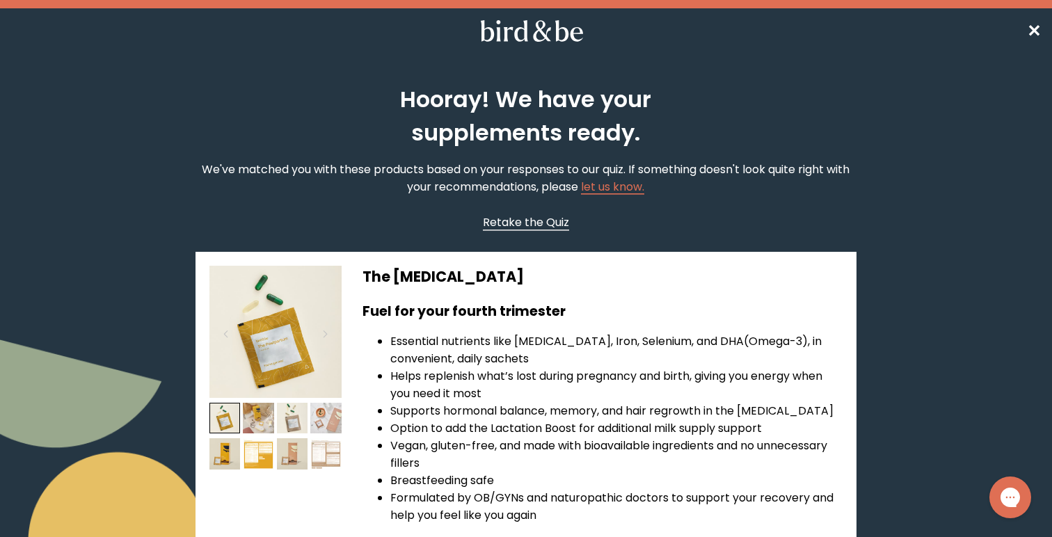
click at [544, 220] on span "Retake the Quiz" at bounding box center [526, 222] width 86 height 16
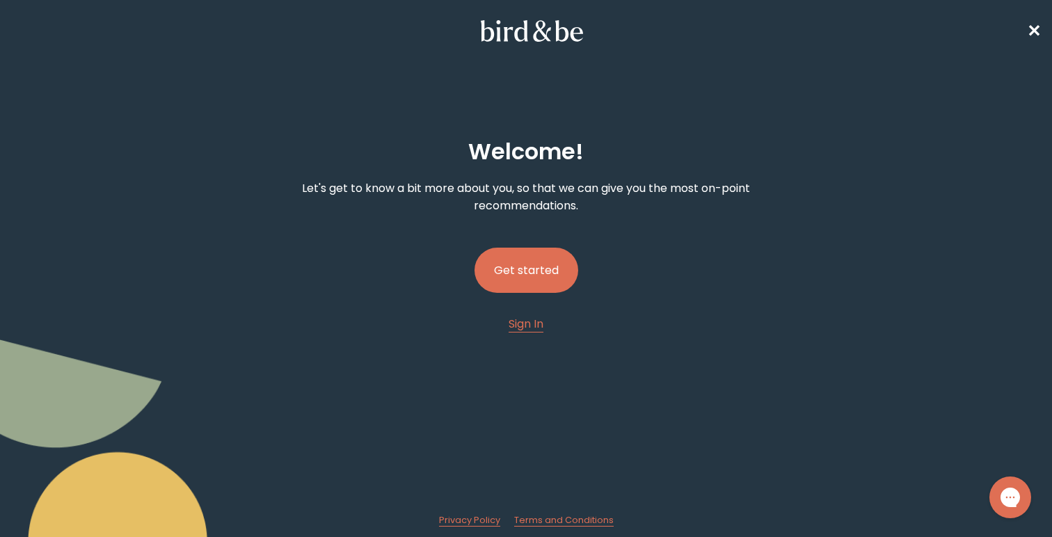
click at [522, 280] on button "Get started" at bounding box center [527, 270] width 104 height 45
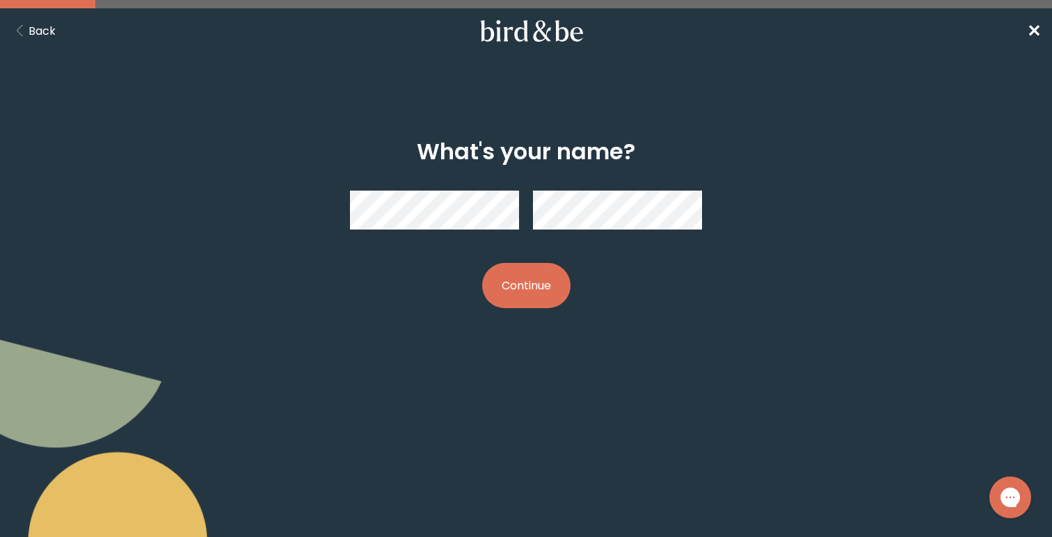
click at [522, 280] on button "Continue" at bounding box center [526, 285] width 88 height 45
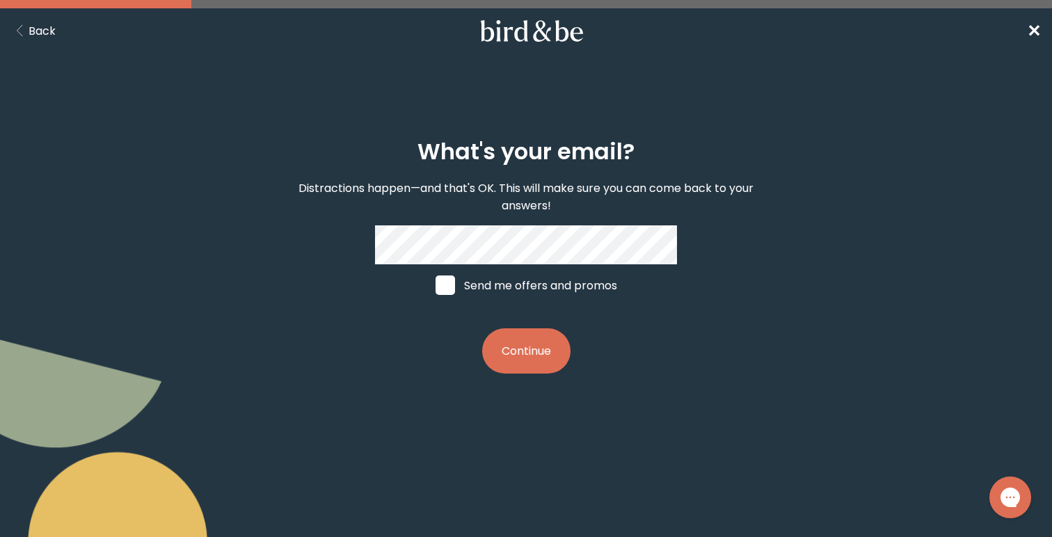
click at [519, 334] on button "Continue" at bounding box center [526, 351] width 88 height 45
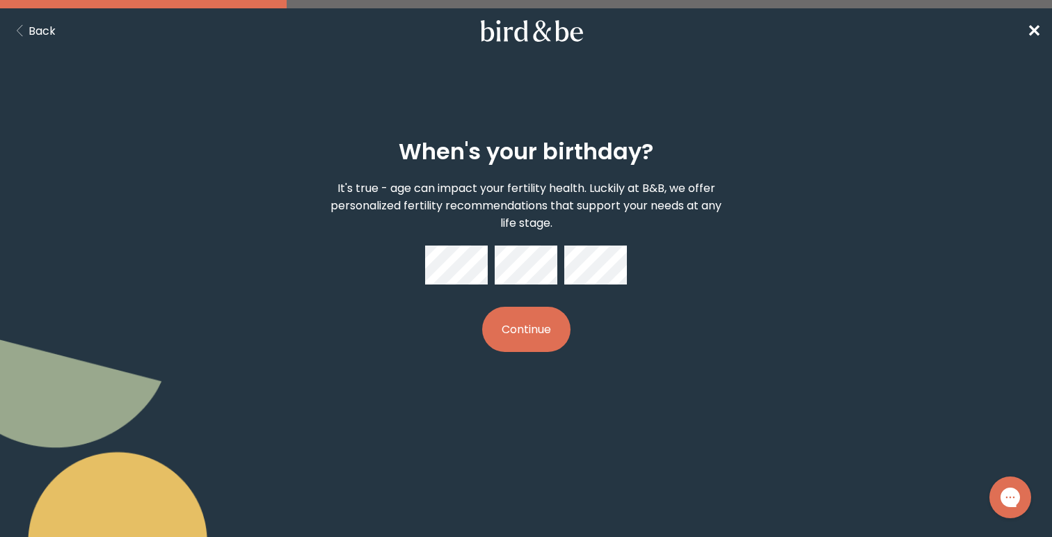
click at [519, 334] on button "Continue" at bounding box center [526, 329] width 88 height 45
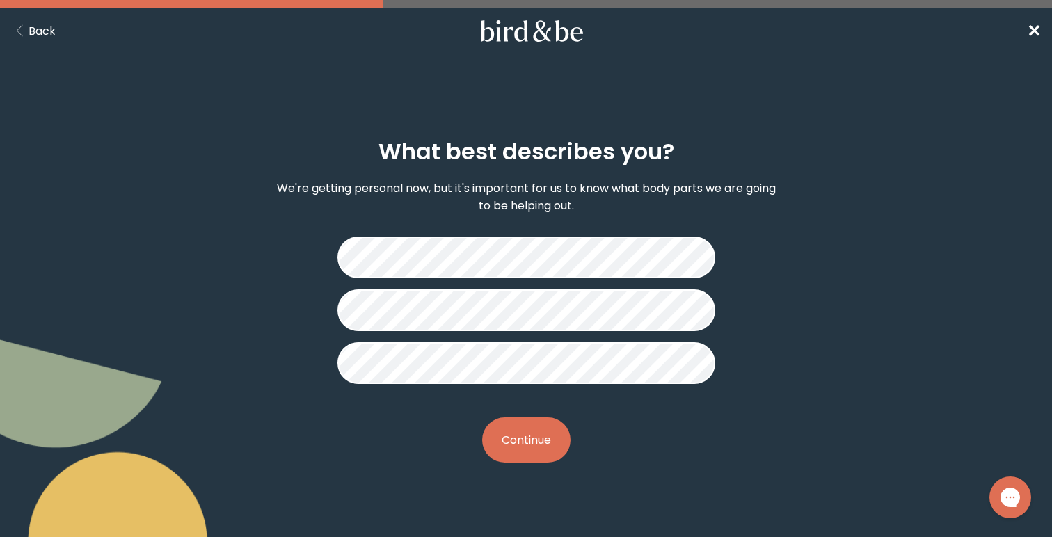
click at [525, 430] on button "Continue" at bounding box center [526, 440] width 88 height 45
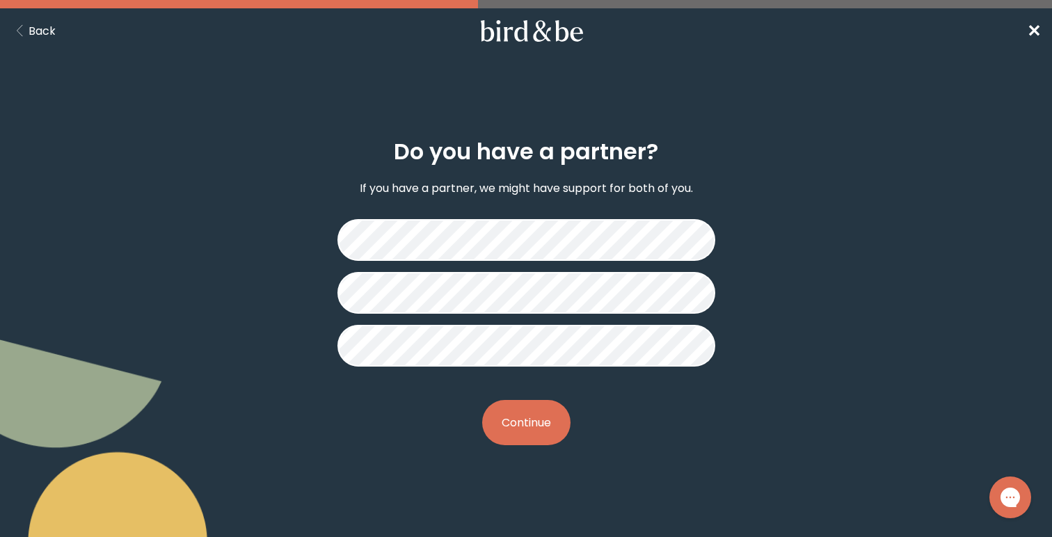
click at [525, 430] on button "Continue" at bounding box center [526, 422] width 88 height 45
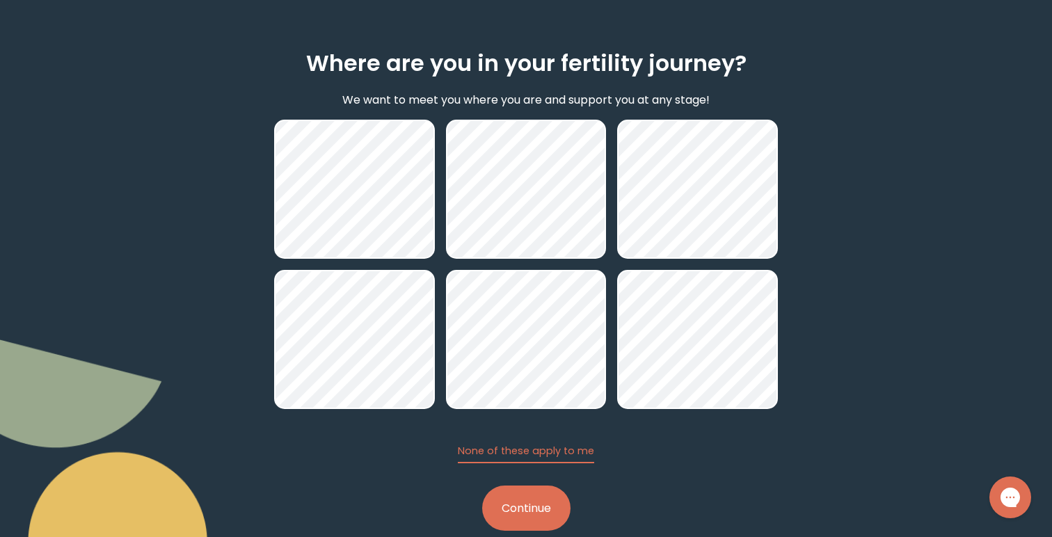
scroll to position [114, 0]
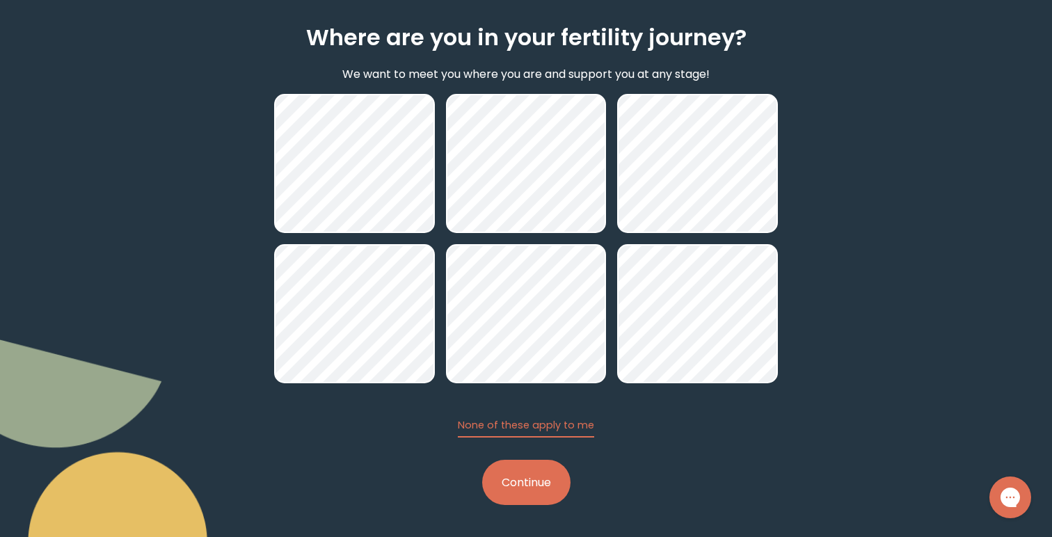
click at [514, 487] on button "Continue" at bounding box center [526, 482] width 88 height 45
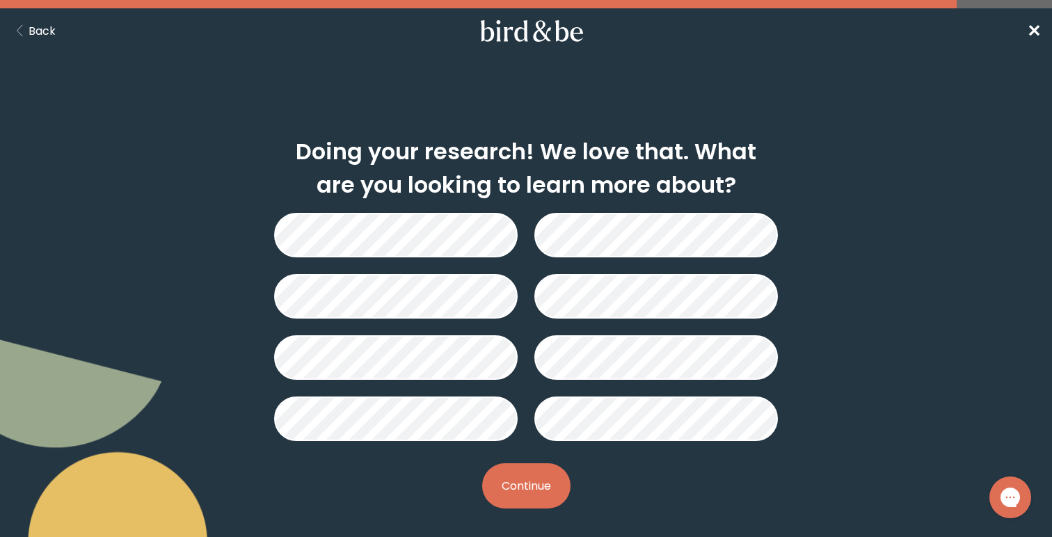
scroll to position [3, 0]
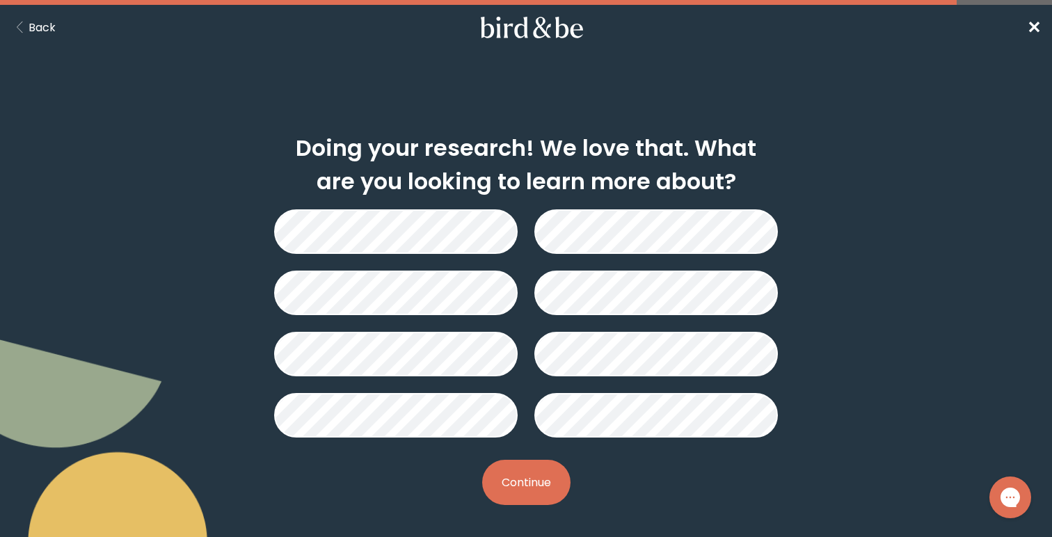
click at [34, 20] on button "Back" at bounding box center [33, 27] width 45 height 17
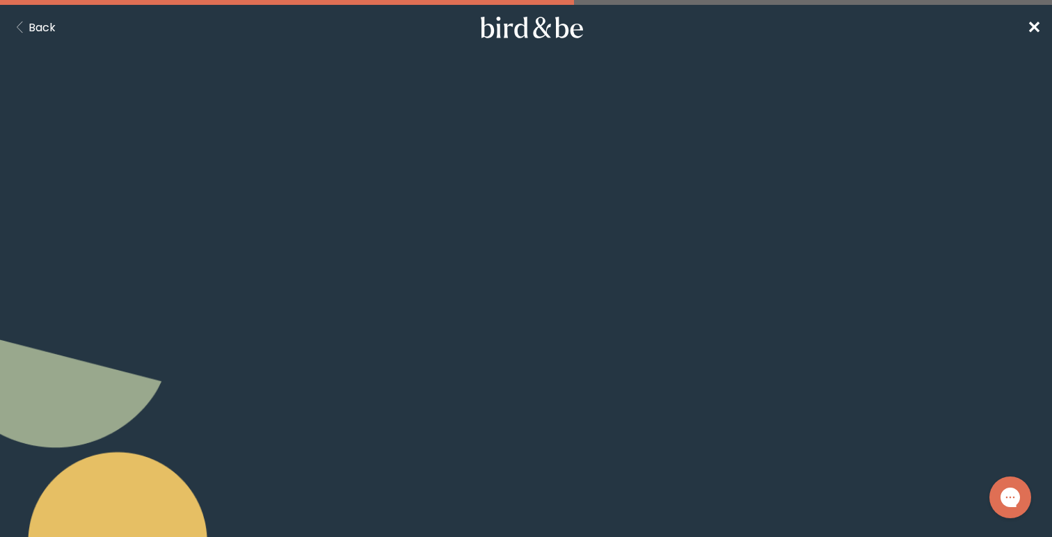
scroll to position [114, 0]
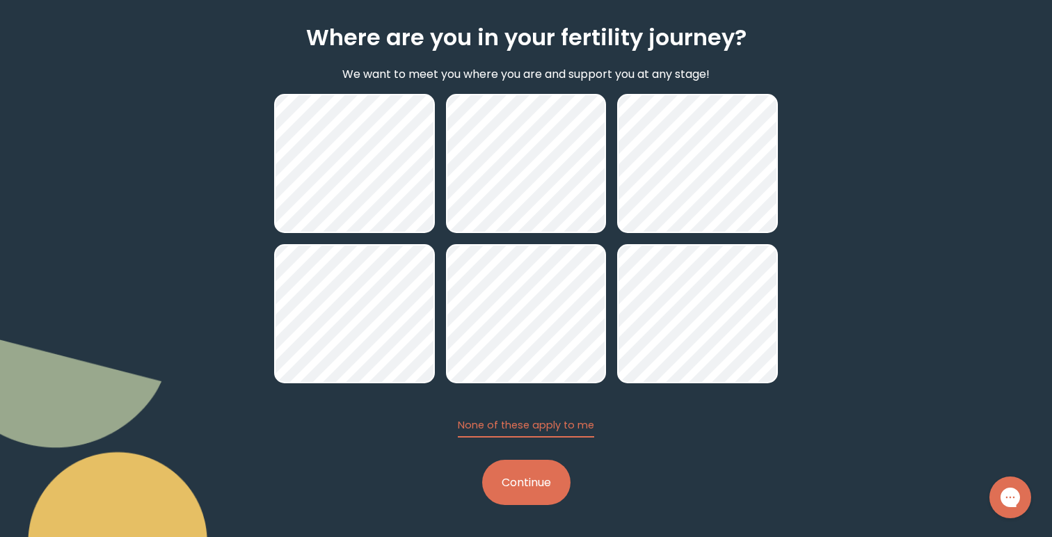
click at [541, 491] on button "Continue" at bounding box center [526, 482] width 88 height 45
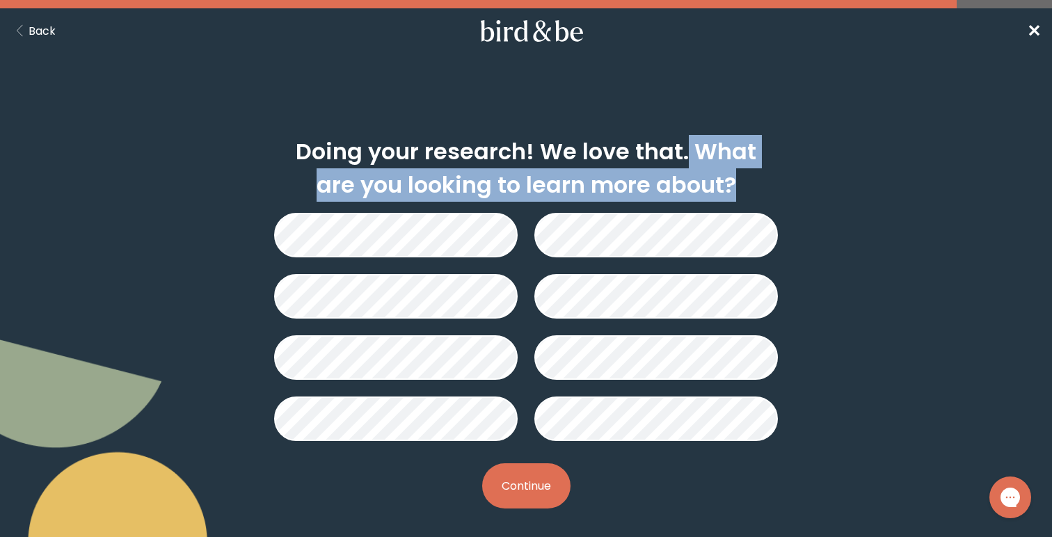
drag, startPoint x: 731, startPoint y: 178, endPoint x: 666, endPoint y: 141, distance: 74.5
click at [666, 141] on h2 "Doing your research! We love that. What are you looking to learn more about?" at bounding box center [526, 168] width 504 height 67
click at [236, 186] on div "Doing your research! We love that. What are you looking to learn more about? Co…" at bounding box center [526, 324] width 1052 height 437
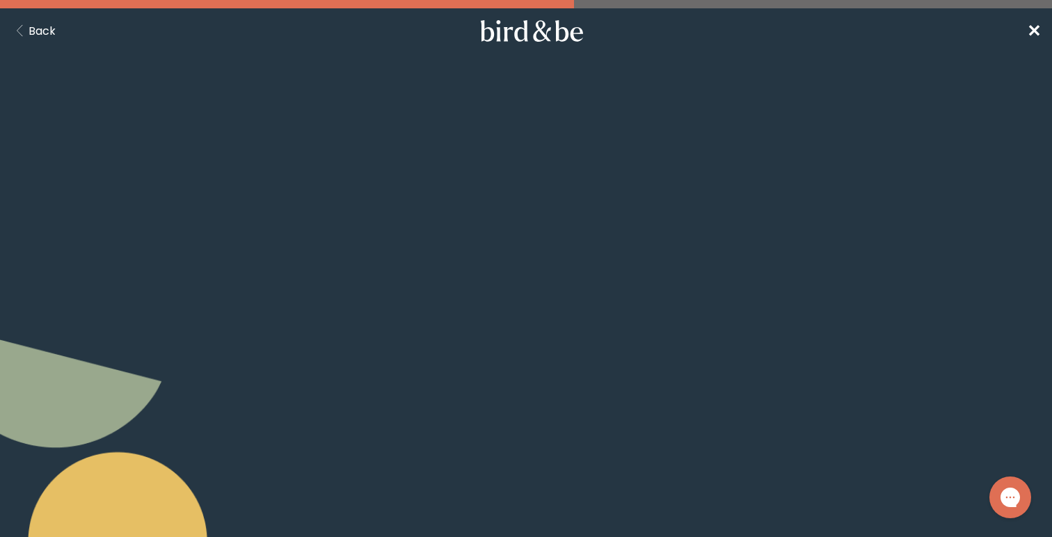
scroll to position [114, 0]
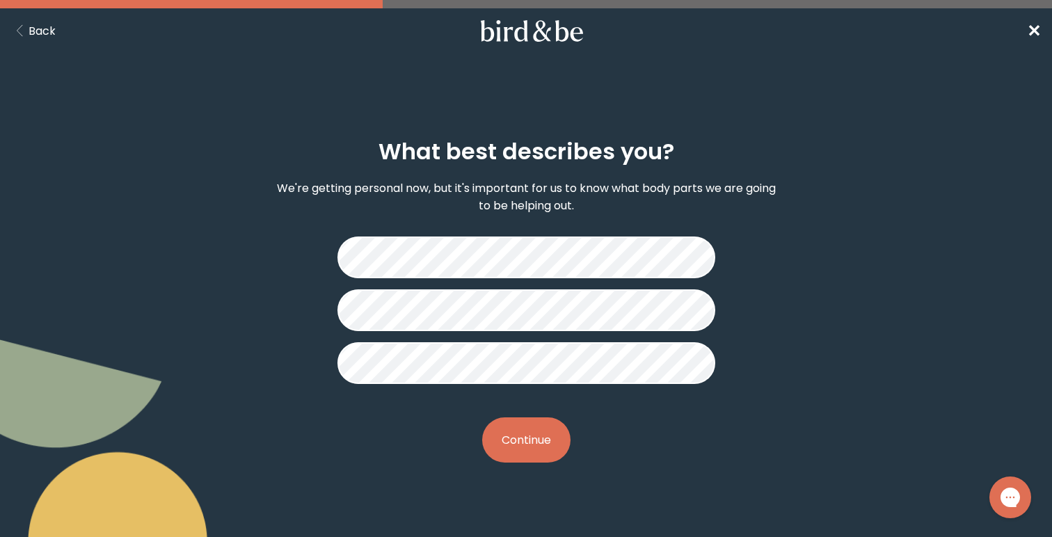
click at [292, 287] on div "What best describes you? We're getting personal now, but it's important for us …" at bounding box center [526, 301] width 504 height 369
click at [516, 418] on button "Continue" at bounding box center [526, 440] width 88 height 45
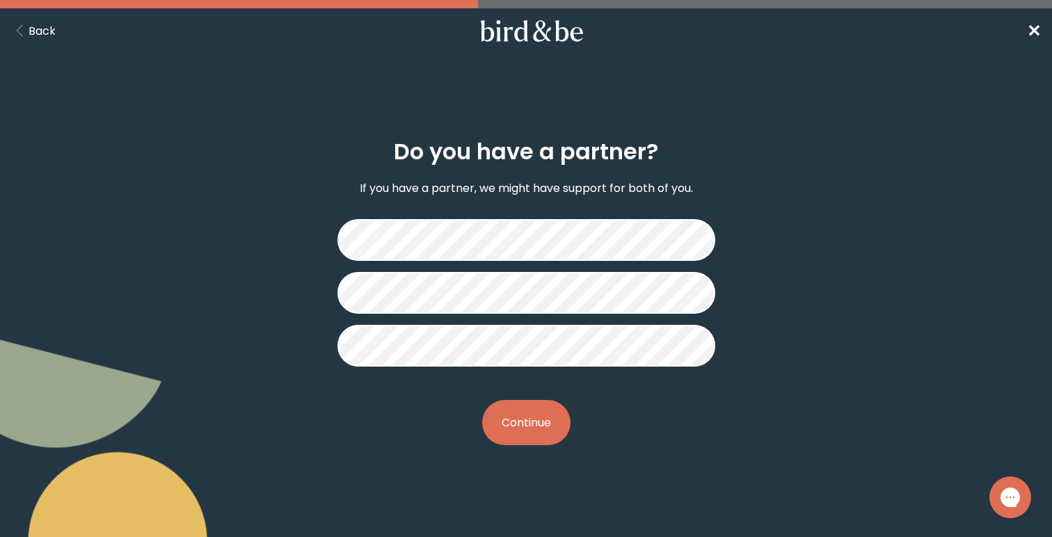
click at [539, 417] on button "Continue" at bounding box center [526, 422] width 88 height 45
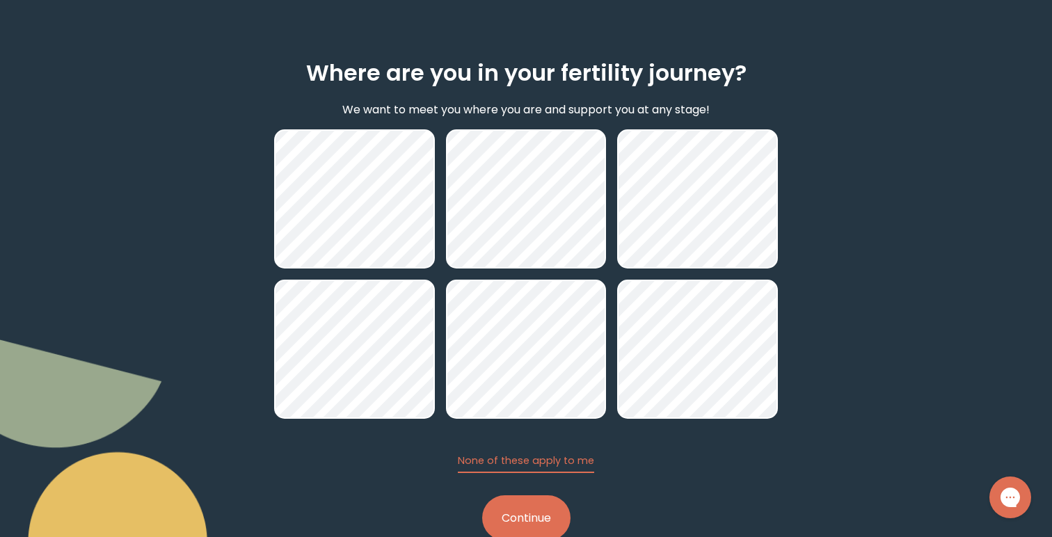
scroll to position [114, 0]
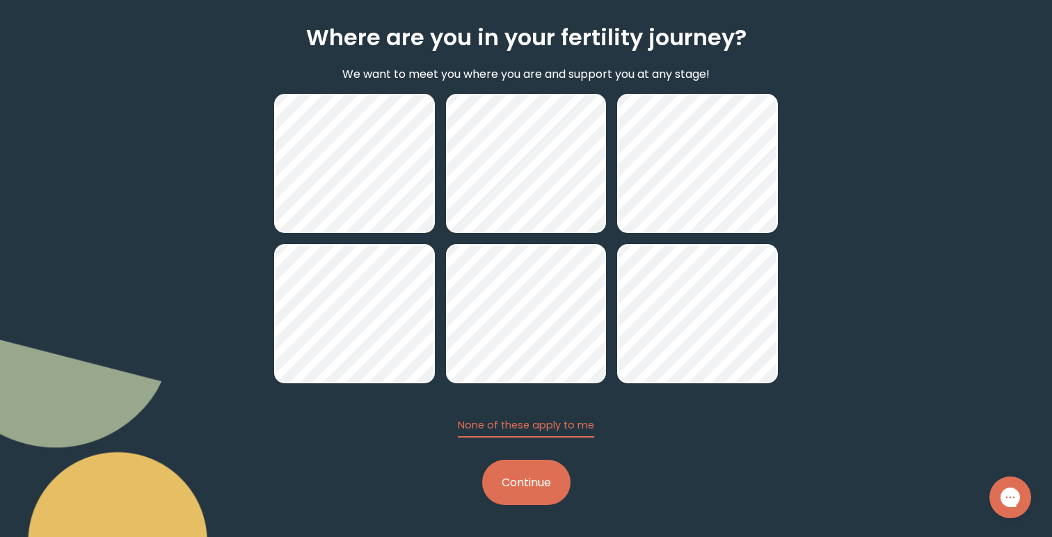
click at [535, 493] on button "Continue" at bounding box center [526, 482] width 88 height 45
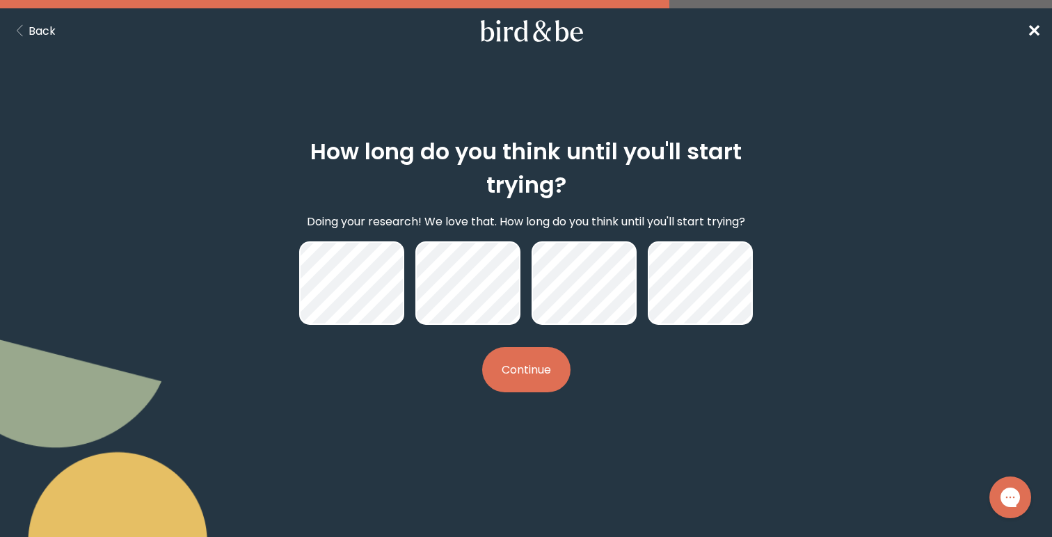
scroll to position [114, 0]
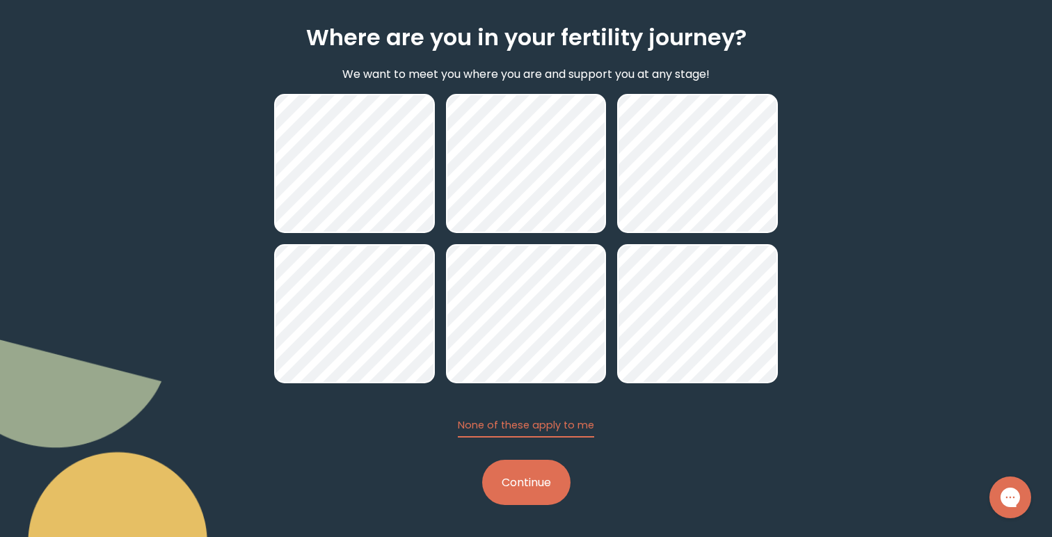
click at [519, 475] on button "Continue" at bounding box center [526, 482] width 88 height 45
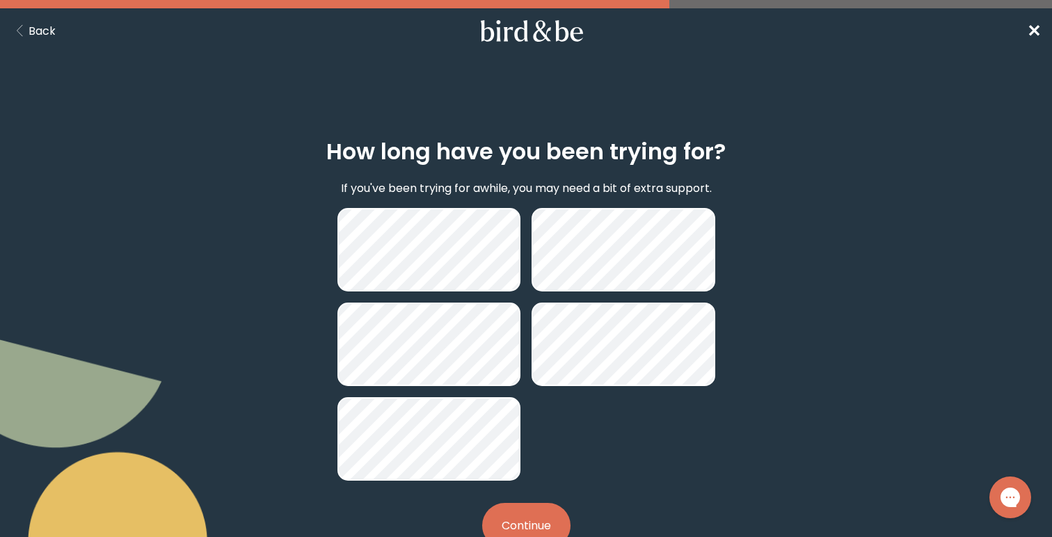
scroll to position [114, 0]
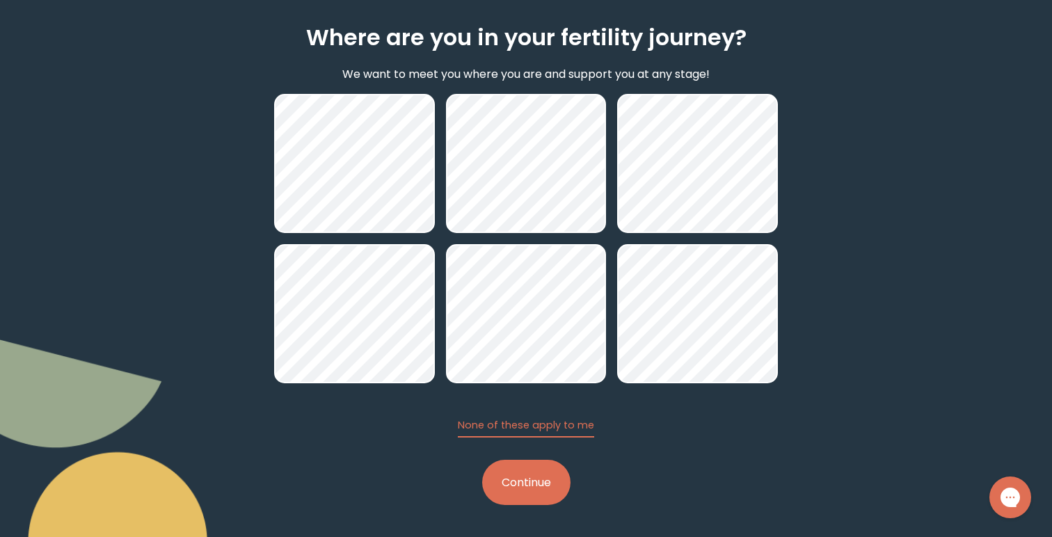
click at [541, 481] on button "Continue" at bounding box center [526, 482] width 88 height 45
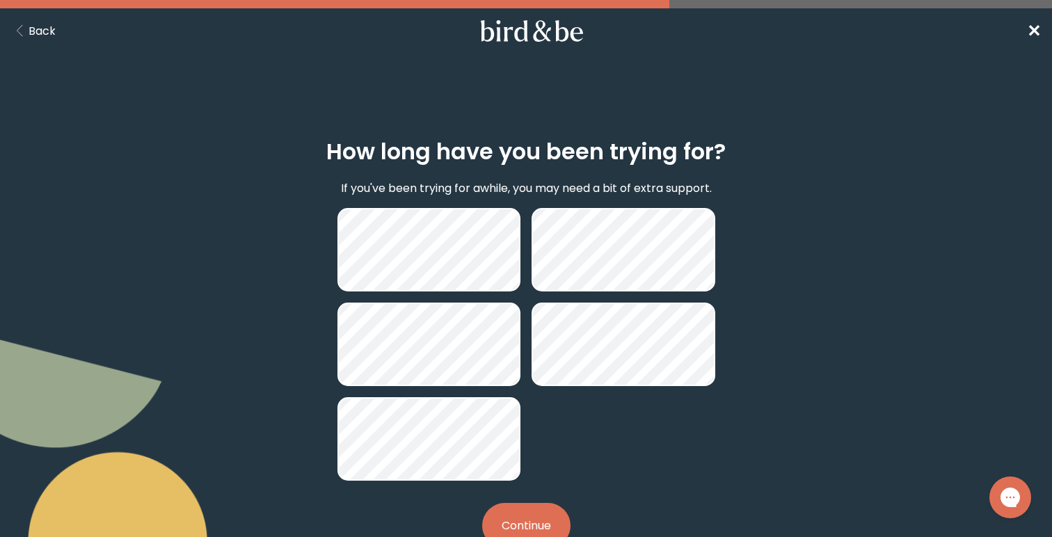
scroll to position [114, 0]
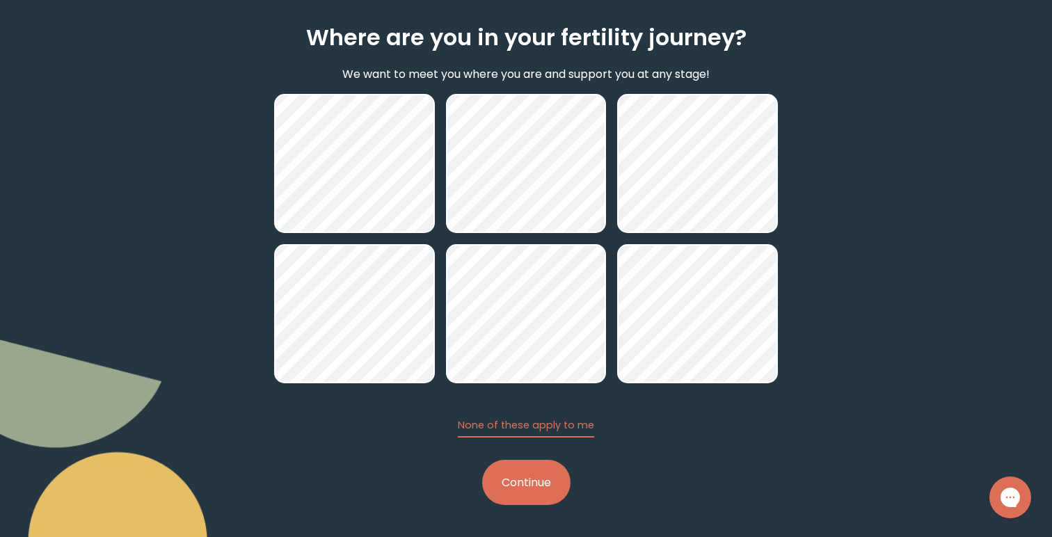
click at [530, 491] on button "Continue" at bounding box center [526, 482] width 88 height 45
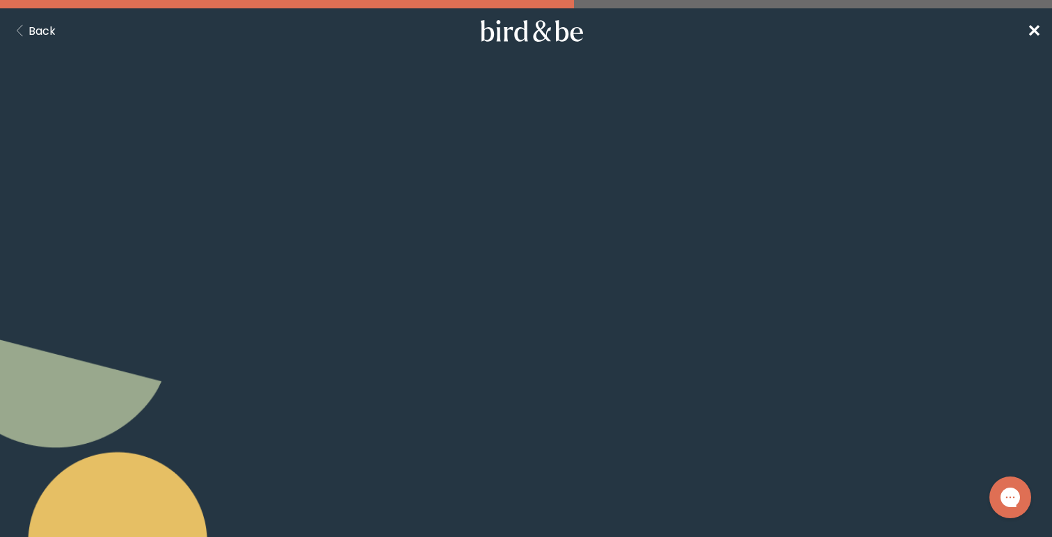
scroll to position [114, 0]
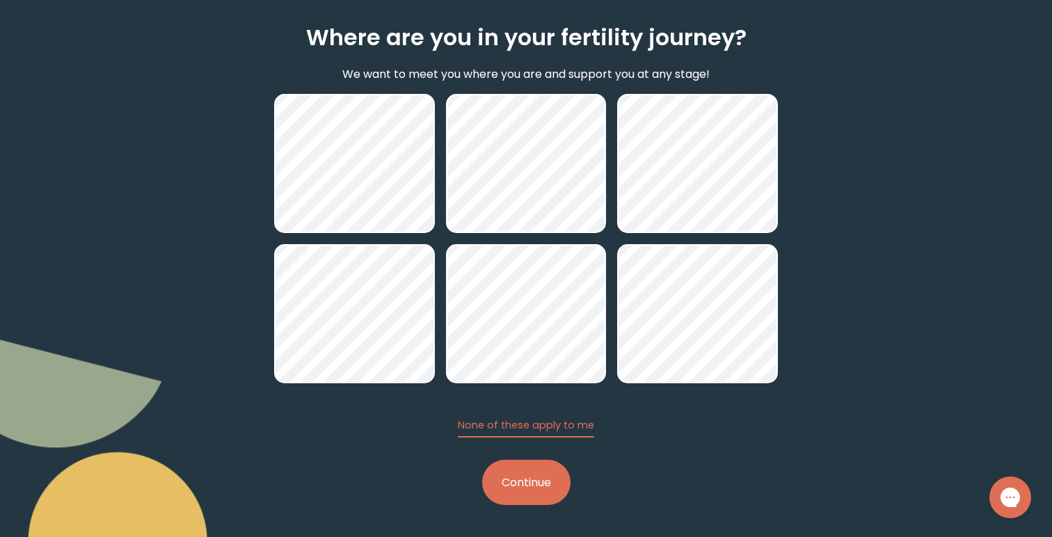
click at [519, 500] on button "Continue" at bounding box center [526, 482] width 88 height 45
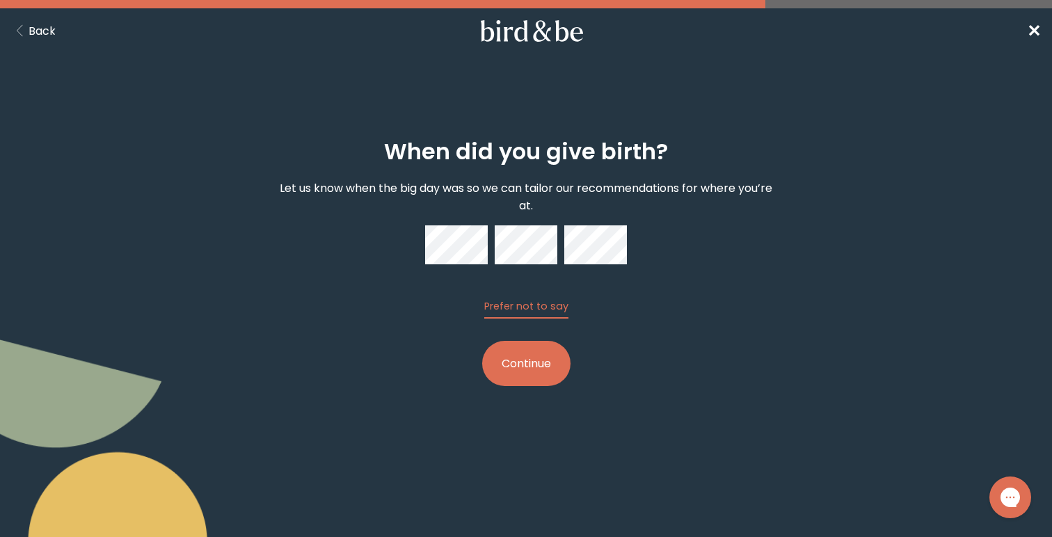
scroll to position [114, 0]
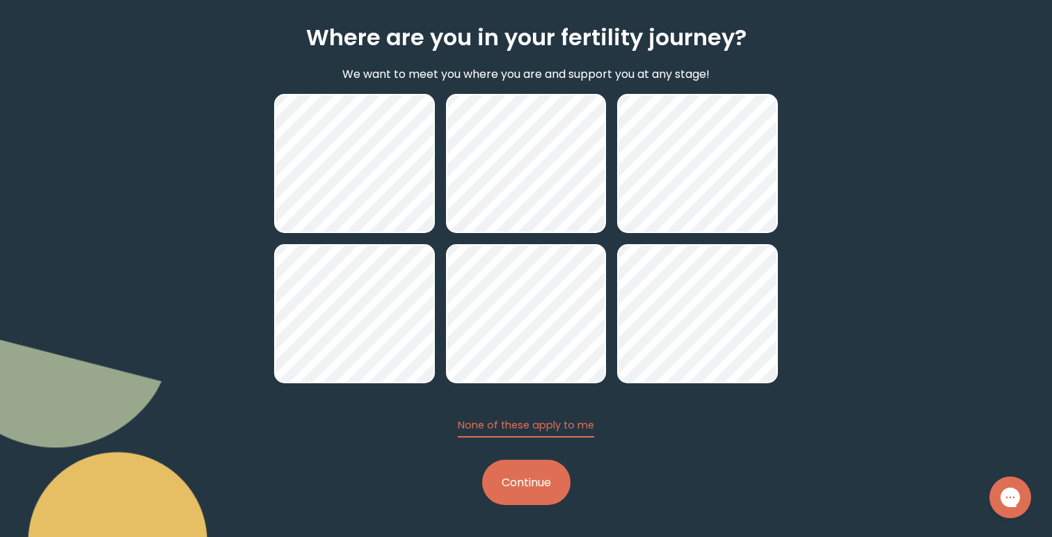
click at [515, 476] on button "Continue" at bounding box center [526, 482] width 88 height 45
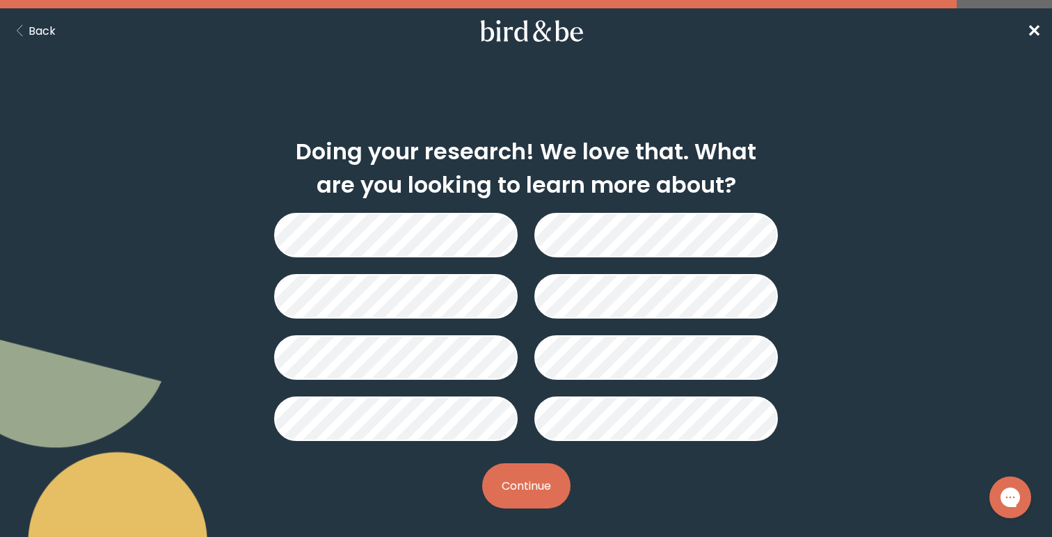
scroll to position [114, 0]
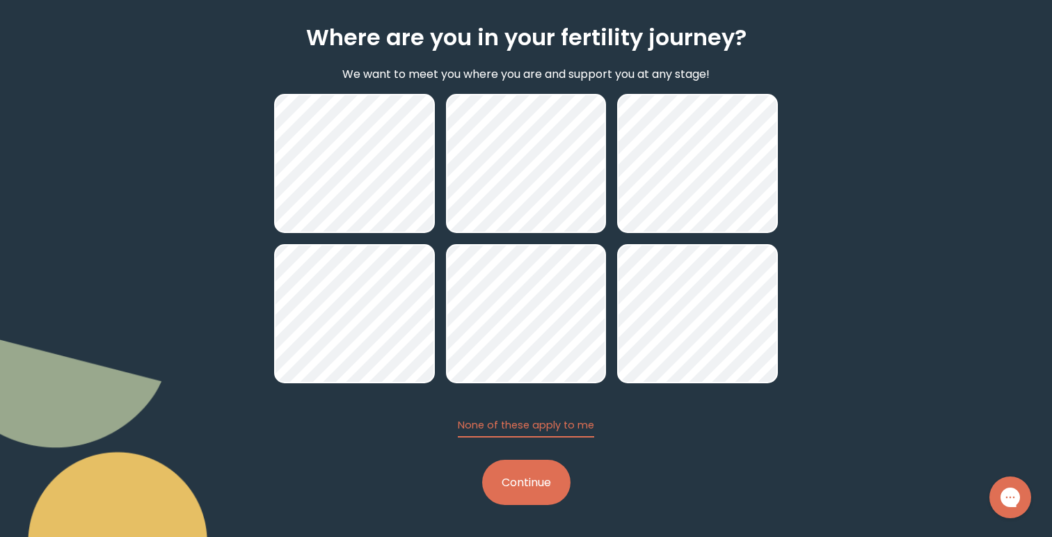
click at [523, 487] on button "Continue" at bounding box center [526, 482] width 88 height 45
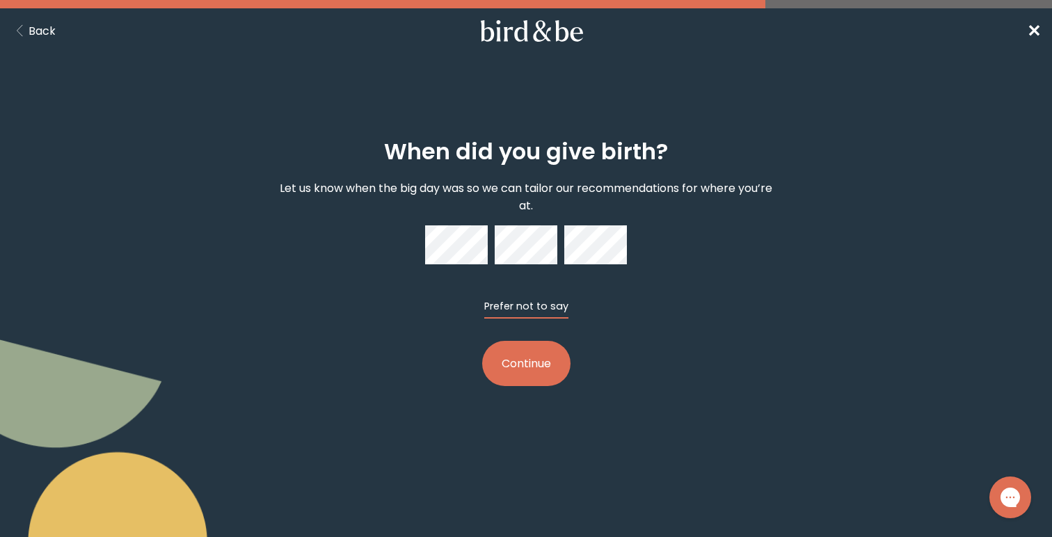
click at [542, 317] on button "Prefer not to say" at bounding box center [526, 308] width 84 height 19
